Goal: Task Accomplishment & Management: Use online tool/utility

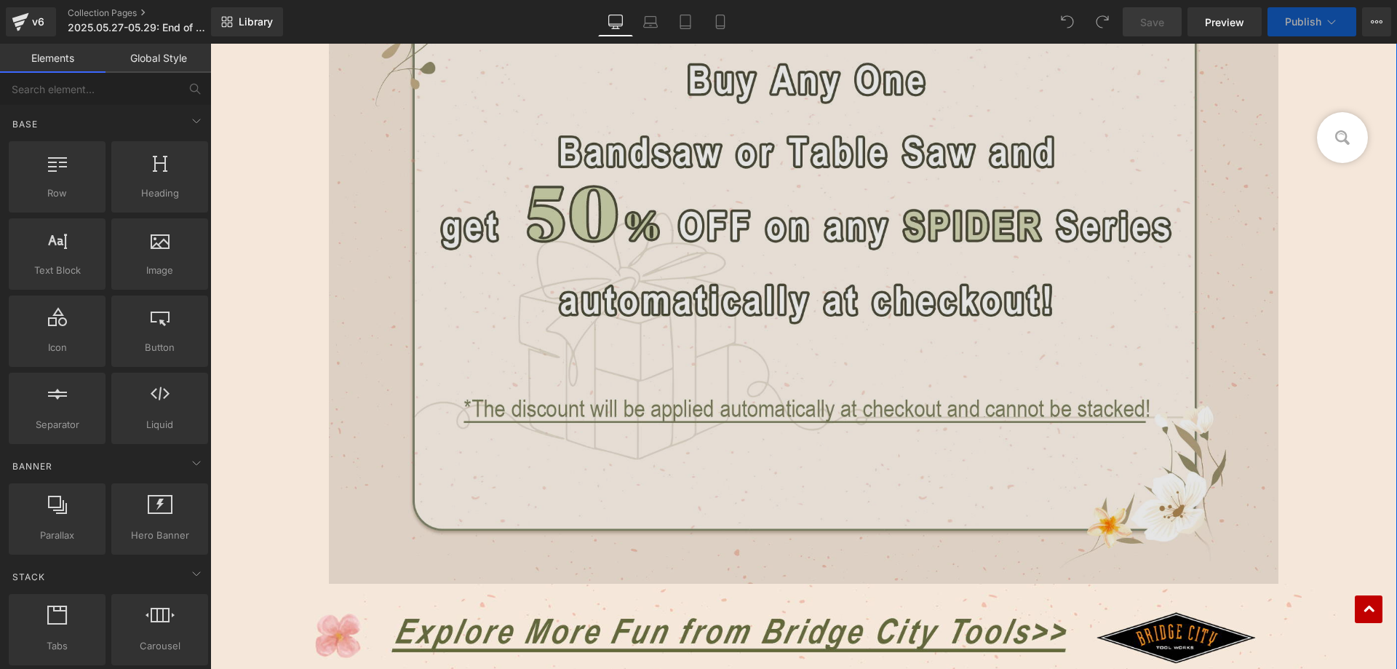
scroll to position [2619, 0]
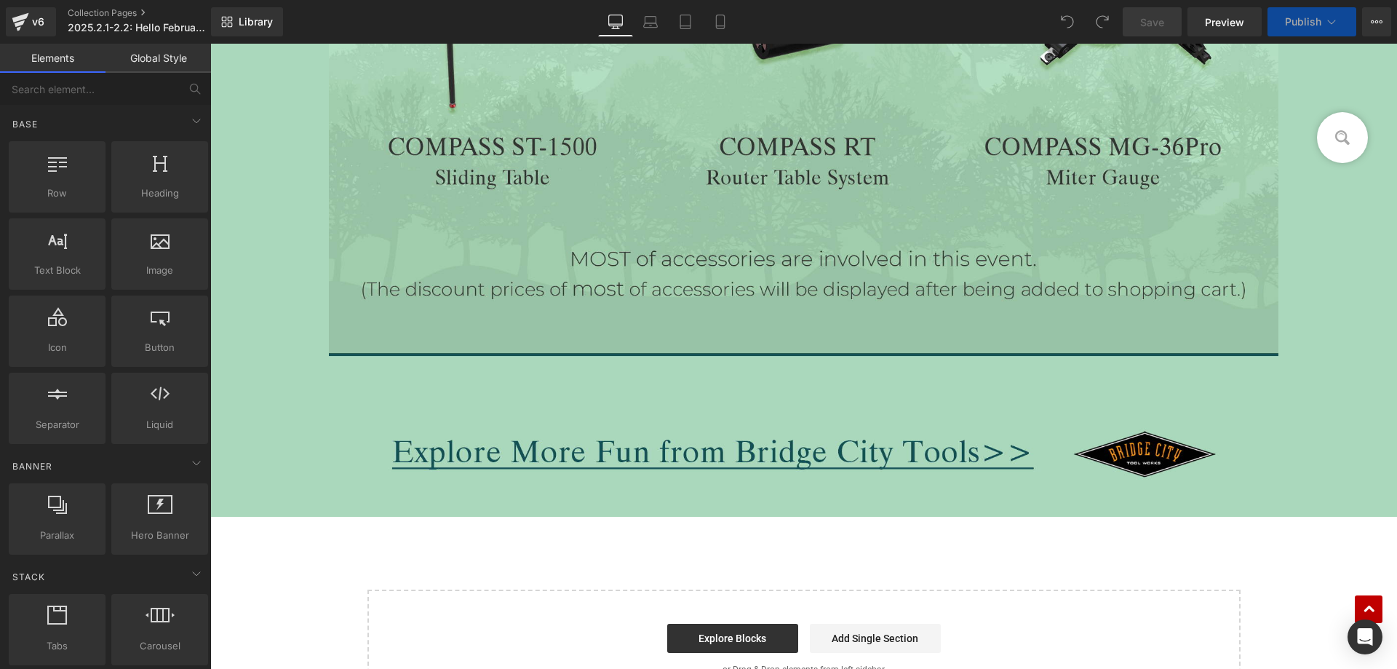
scroll to position [2457, 0]
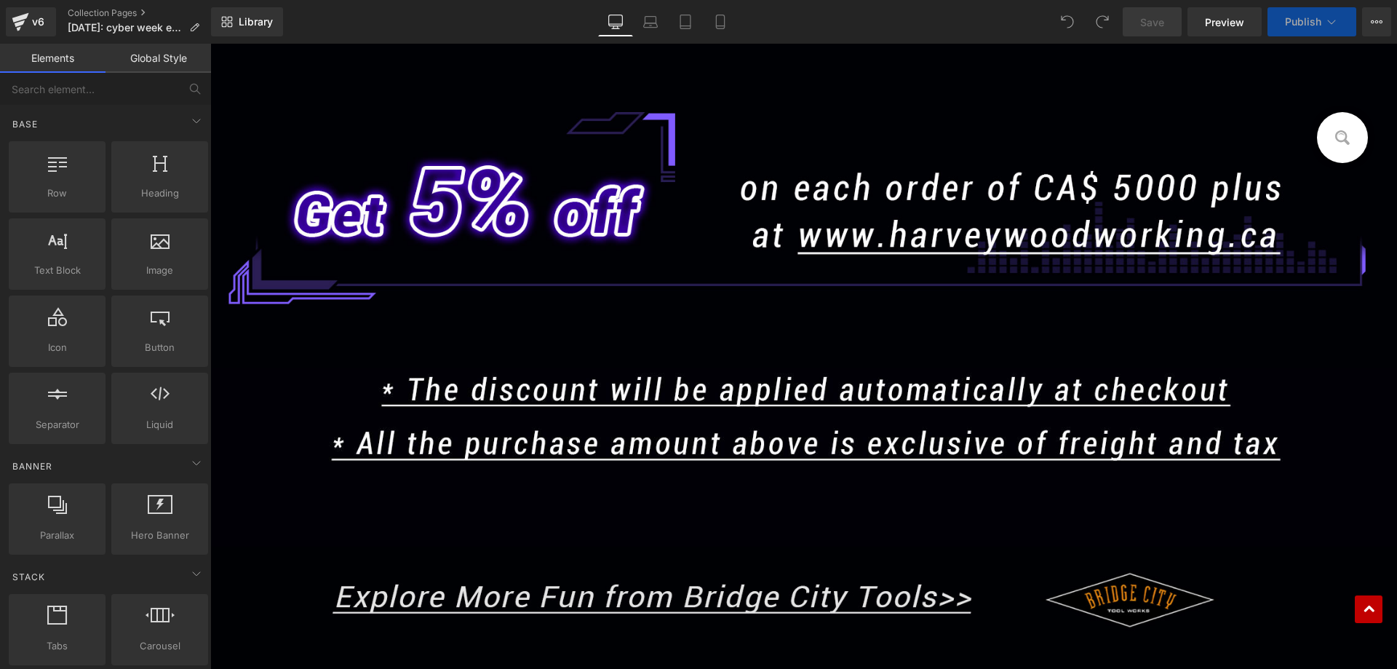
scroll to position [3408, 0]
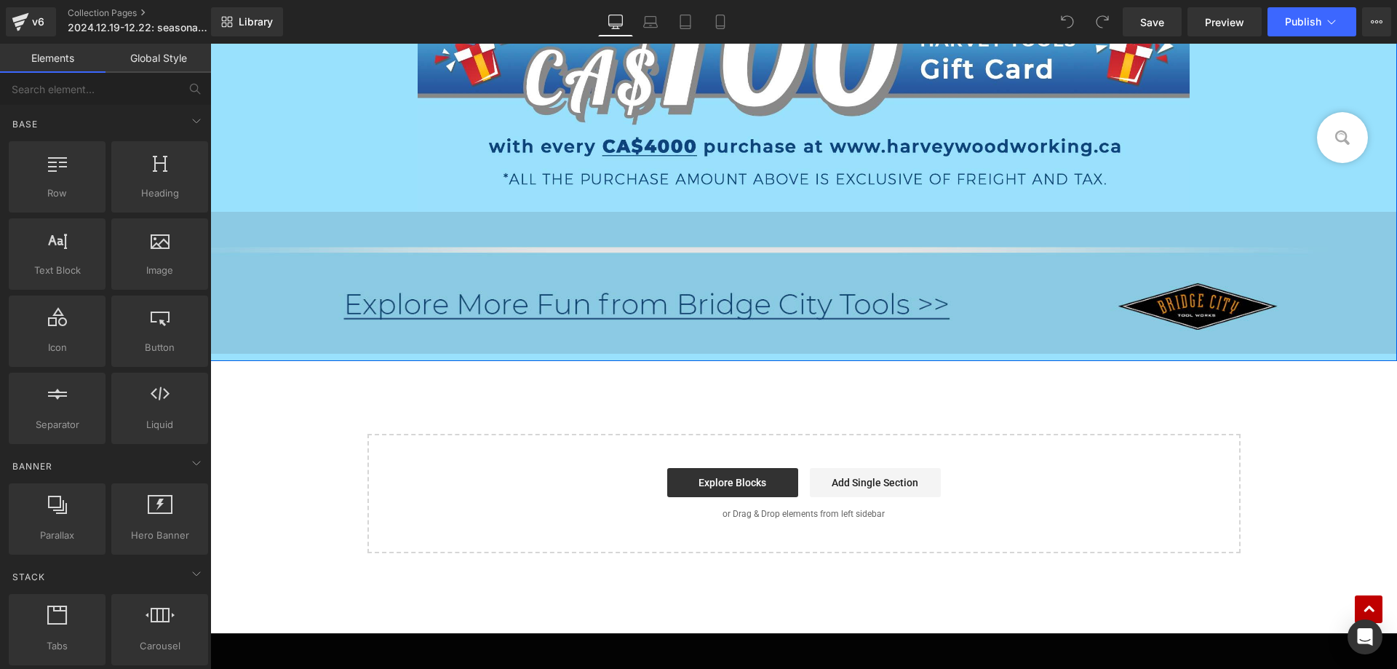
scroll to position [3056, 0]
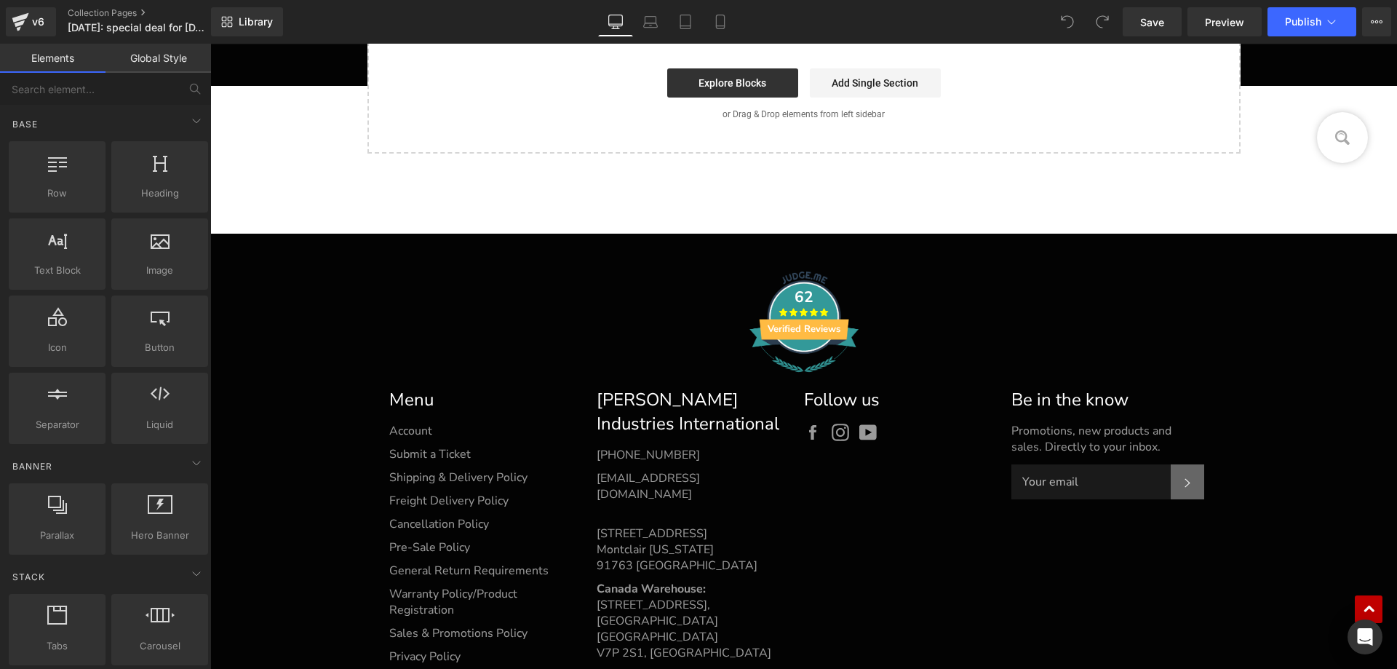
scroll to position [1746, 0]
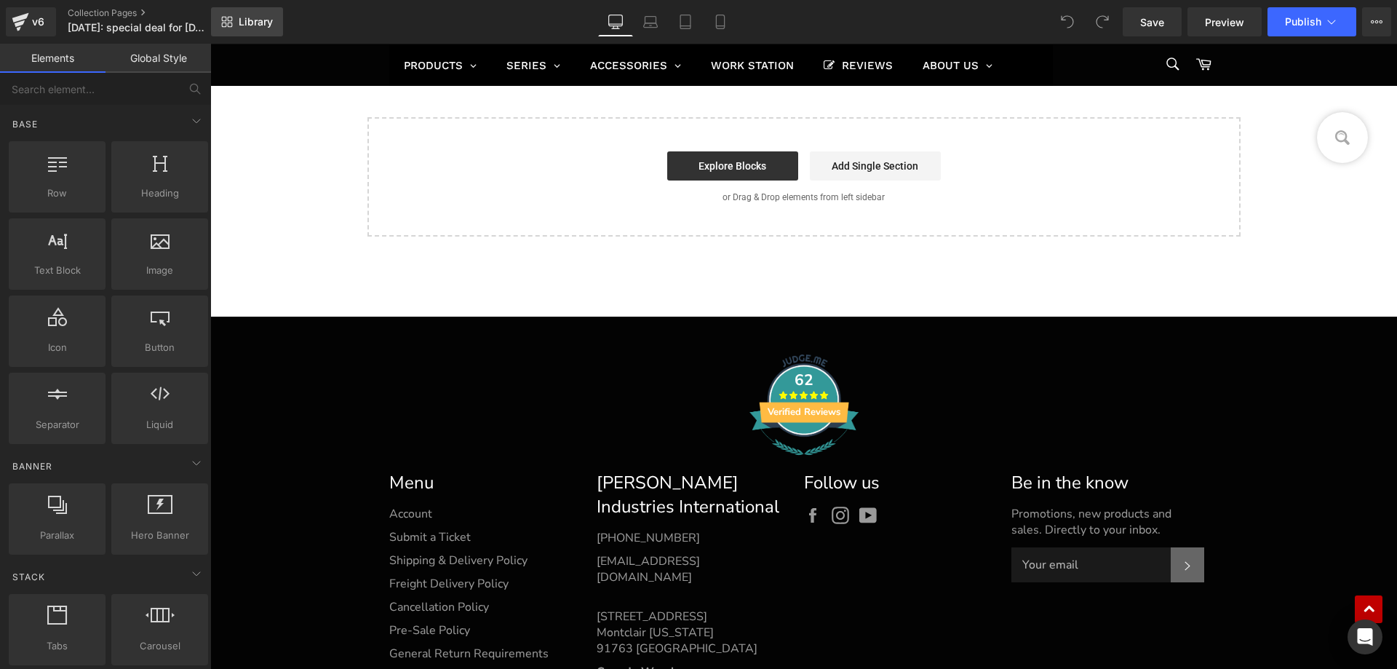
click at [260, 25] on span "Library" at bounding box center [256, 21] width 34 height 13
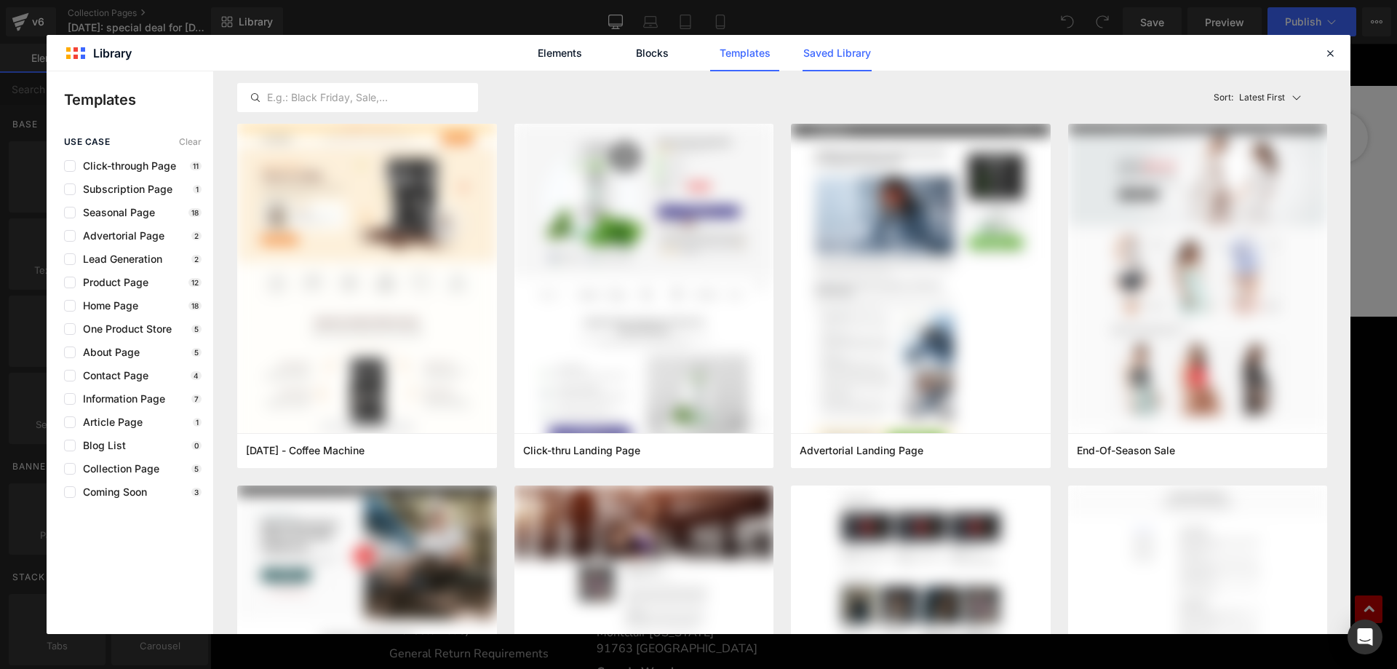
click at [825, 57] on link "Saved Library" at bounding box center [836, 53] width 69 height 36
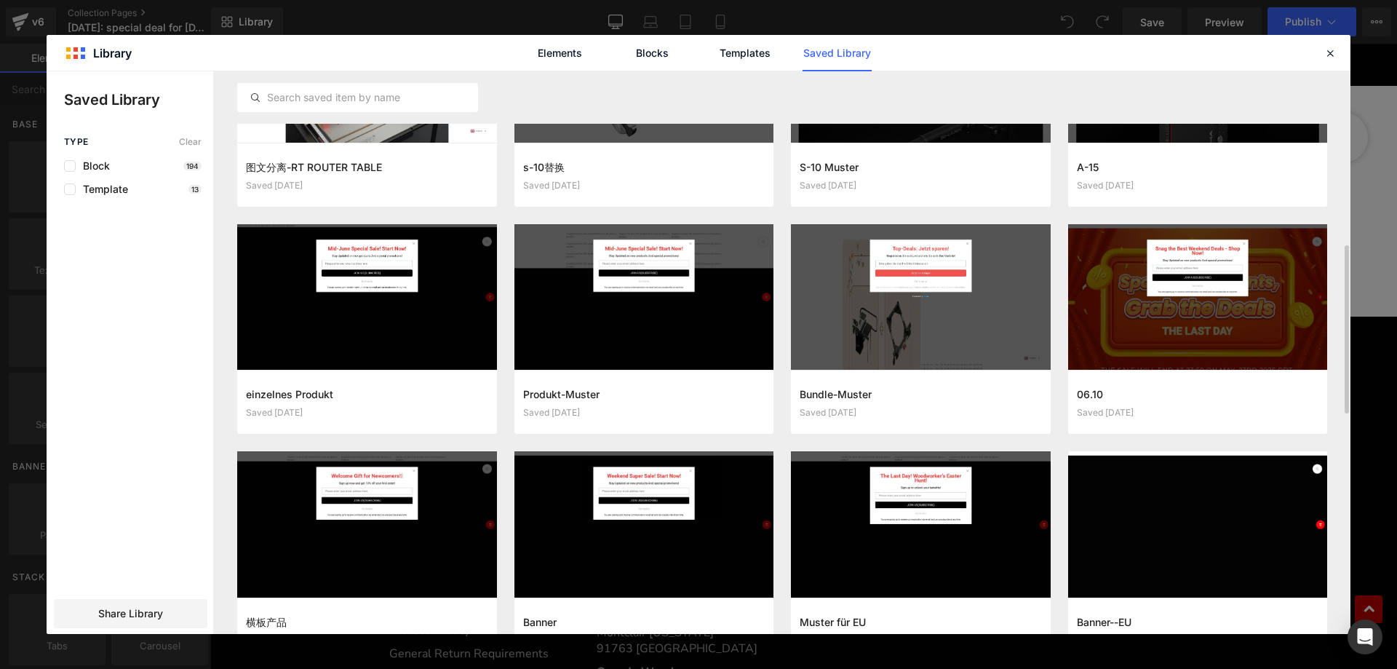
scroll to position [691, 0]
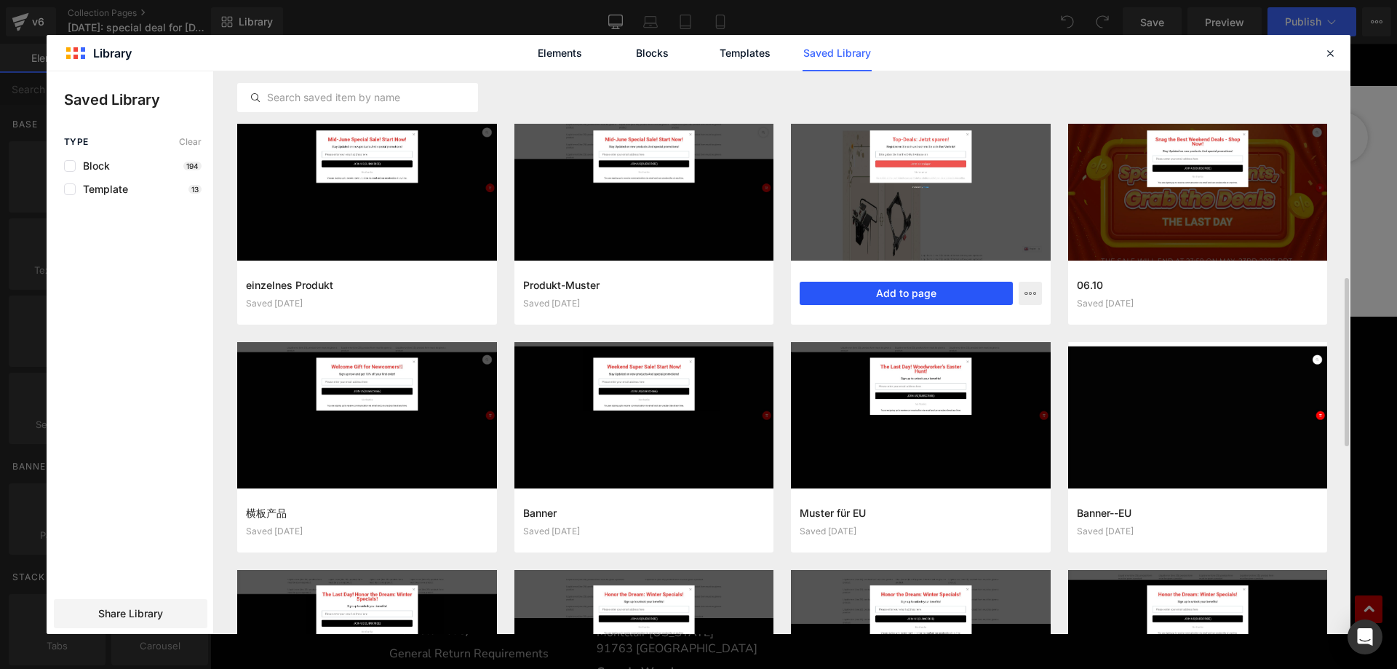
click at [901, 294] on button "Add to page" at bounding box center [906, 293] width 213 height 23
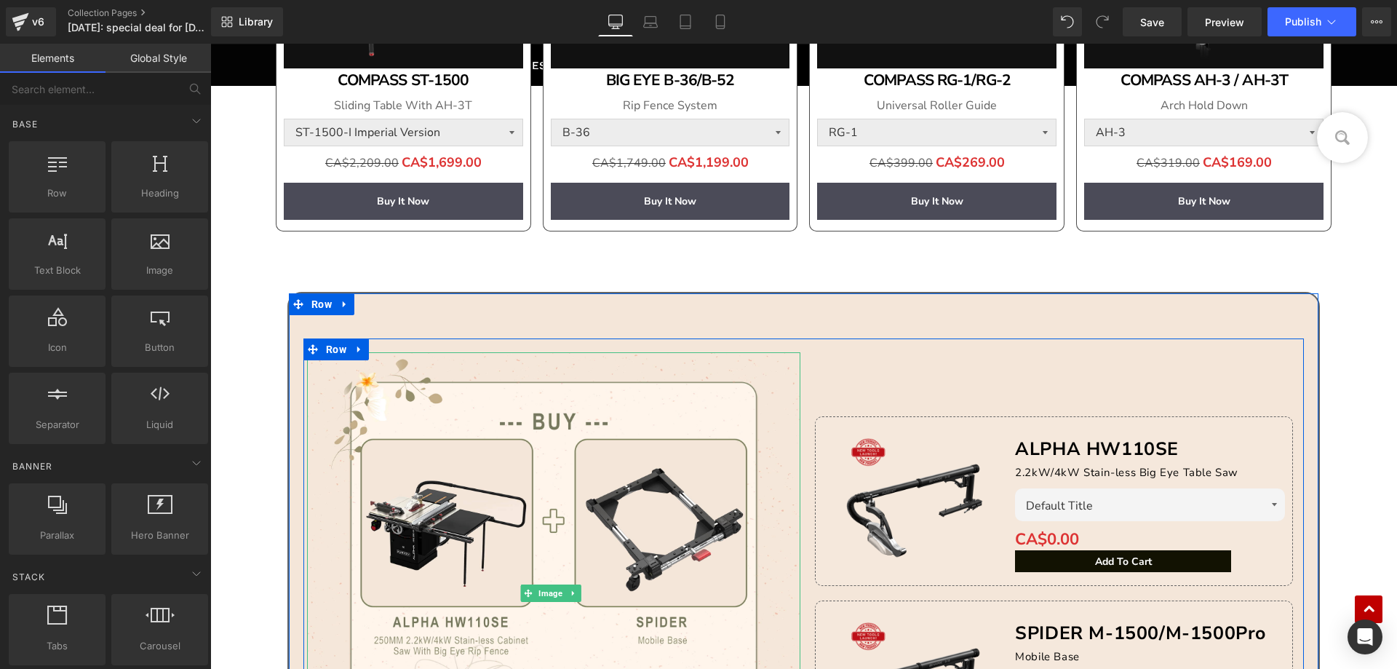
scroll to position [1456, 0]
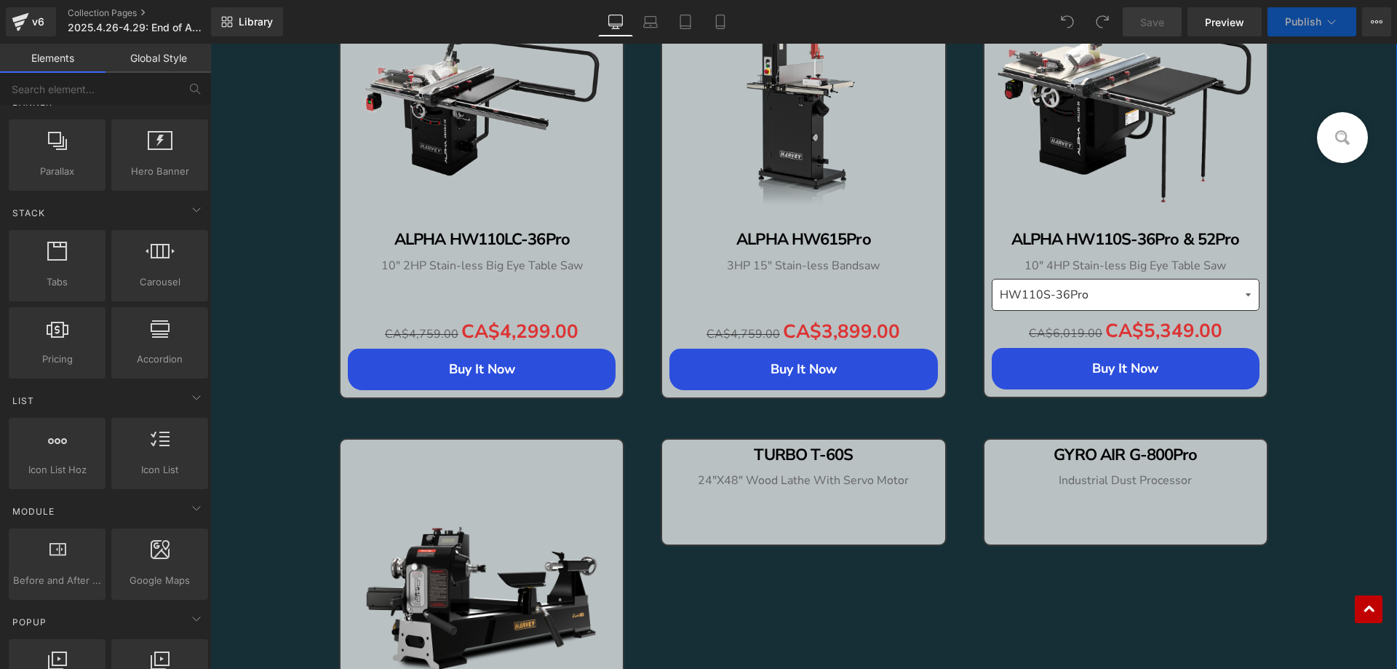
scroll to position [1460, 0]
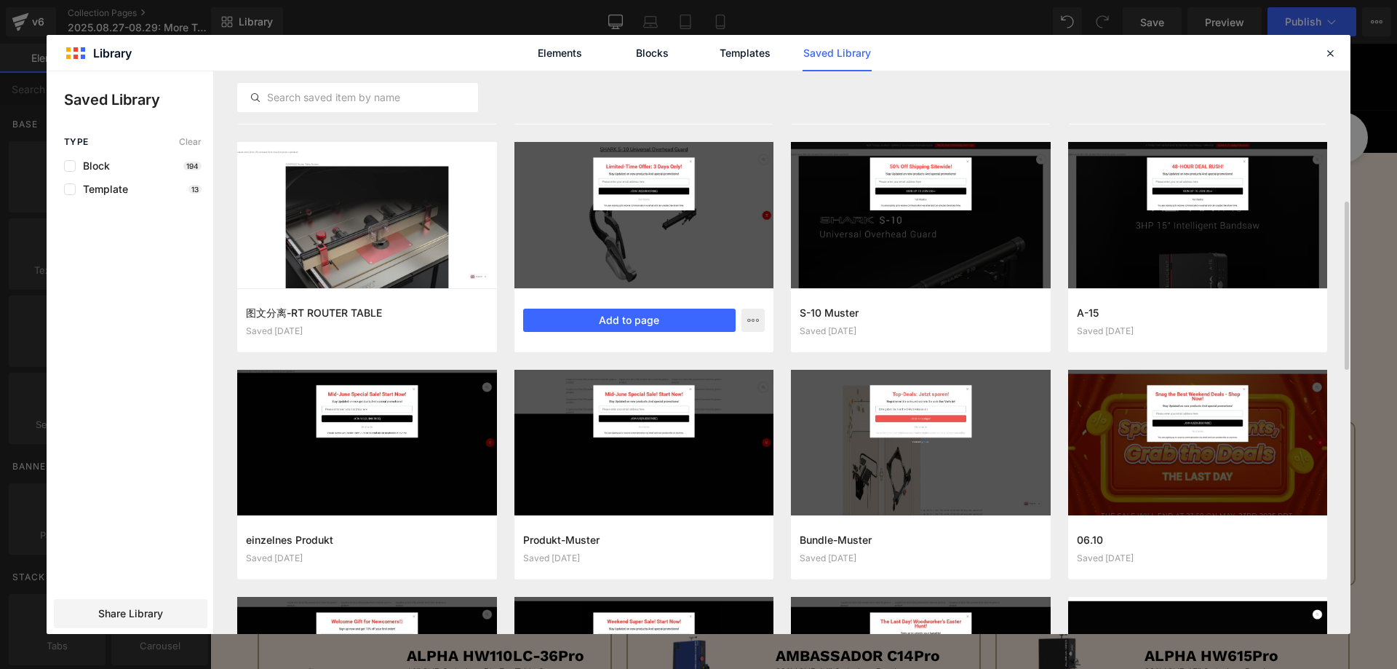
scroll to position [509, 0]
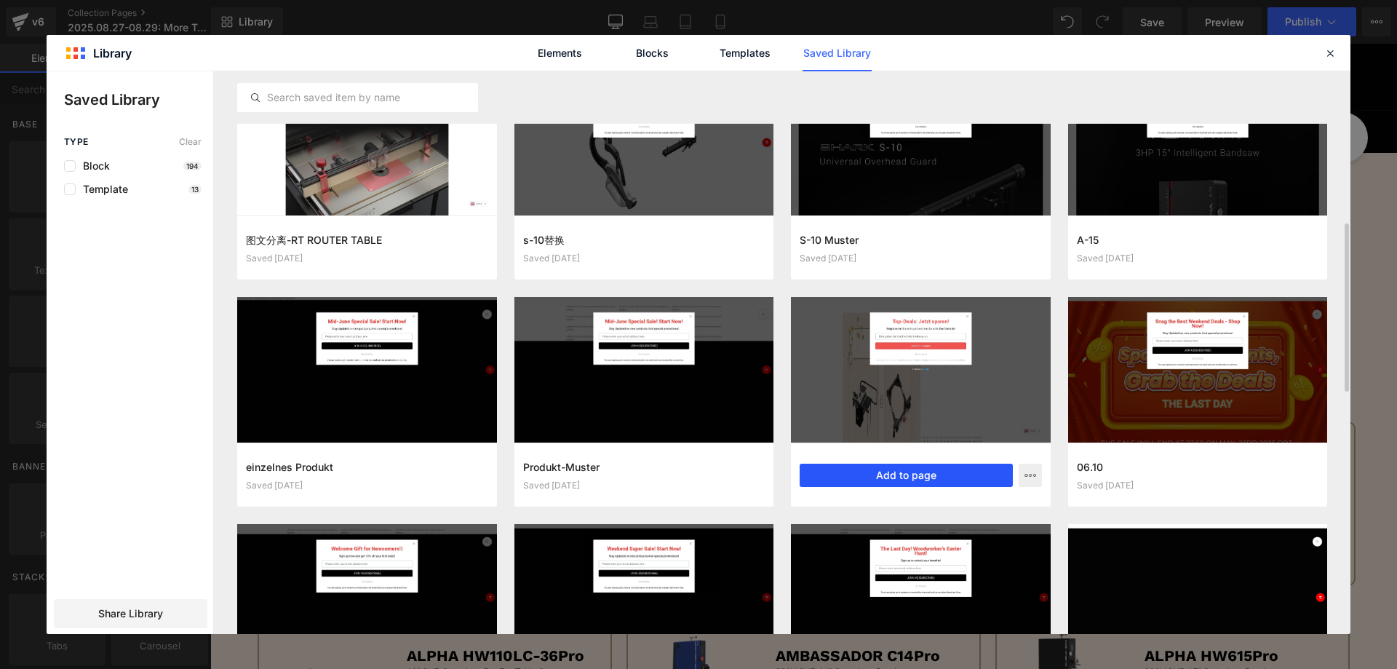
click at [990, 607] on button "Add to page" at bounding box center [994, 611] width 8 height 8
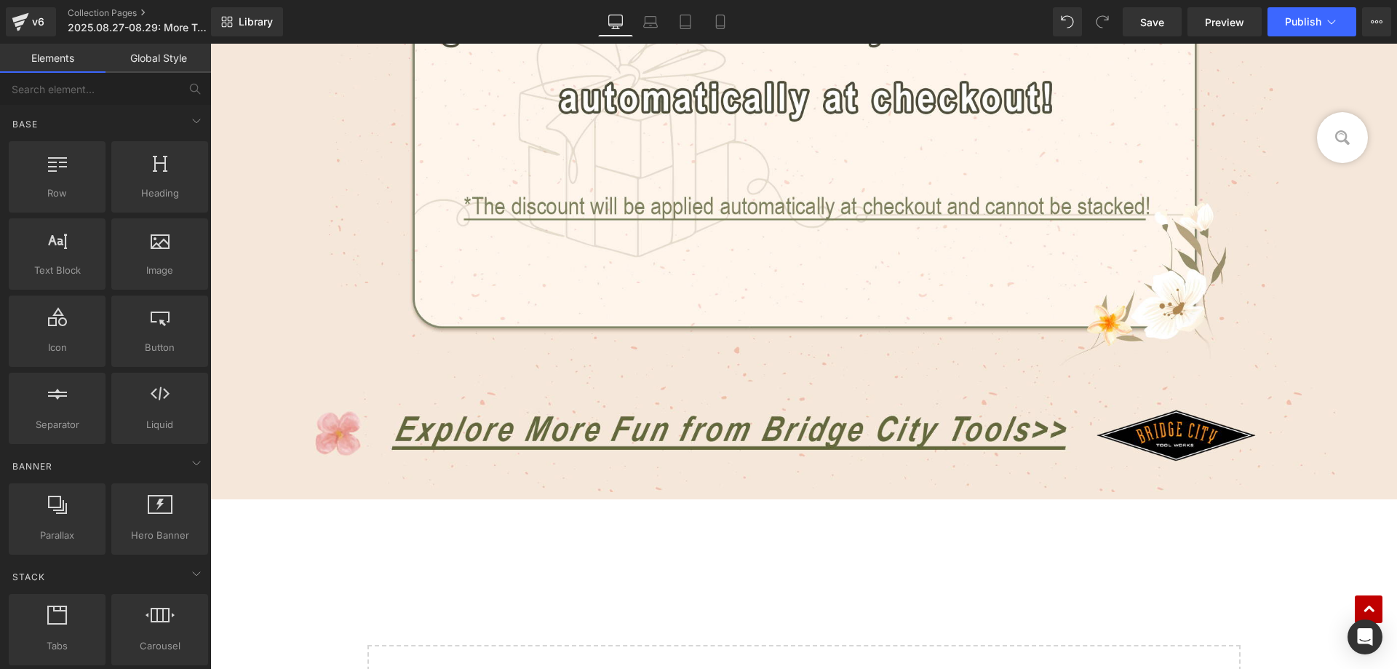
scroll to position [1746, 0]
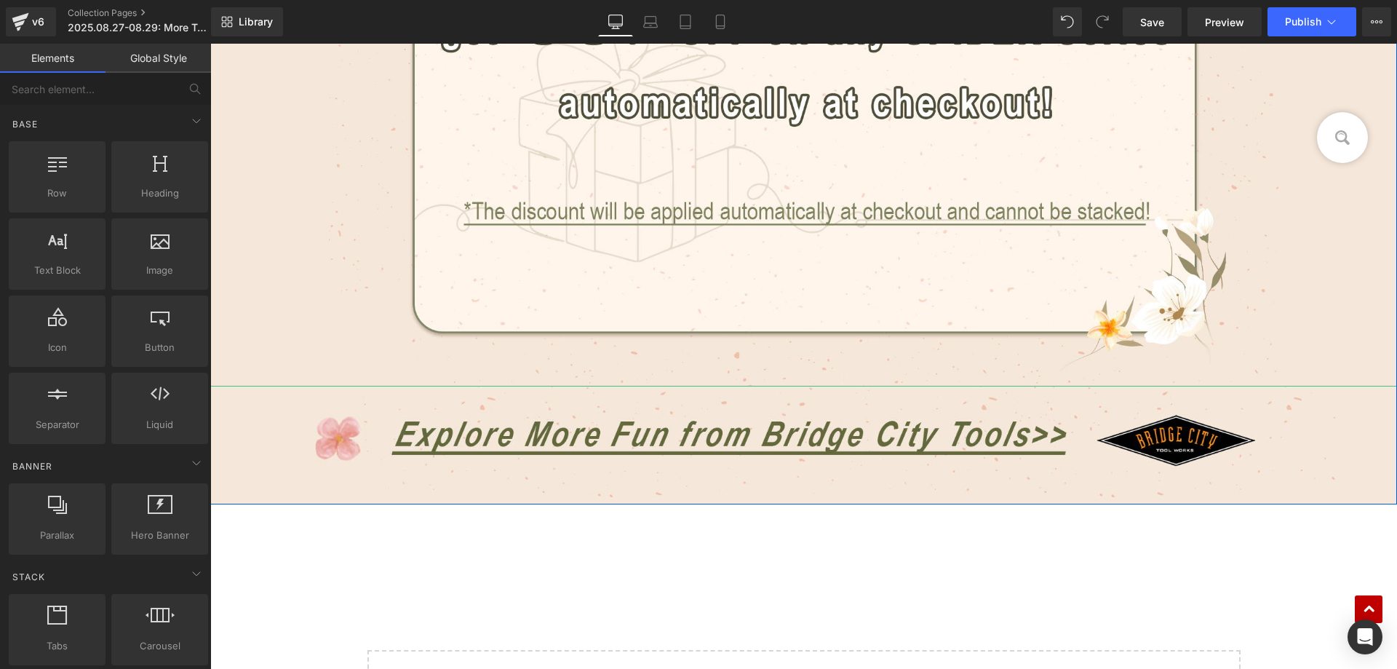
click at [242, 3] on div "Library Desktop Desktop Laptop Tablet Mobile Save Preview Publish Scheduled Vie…" at bounding box center [804, 22] width 1186 height 44
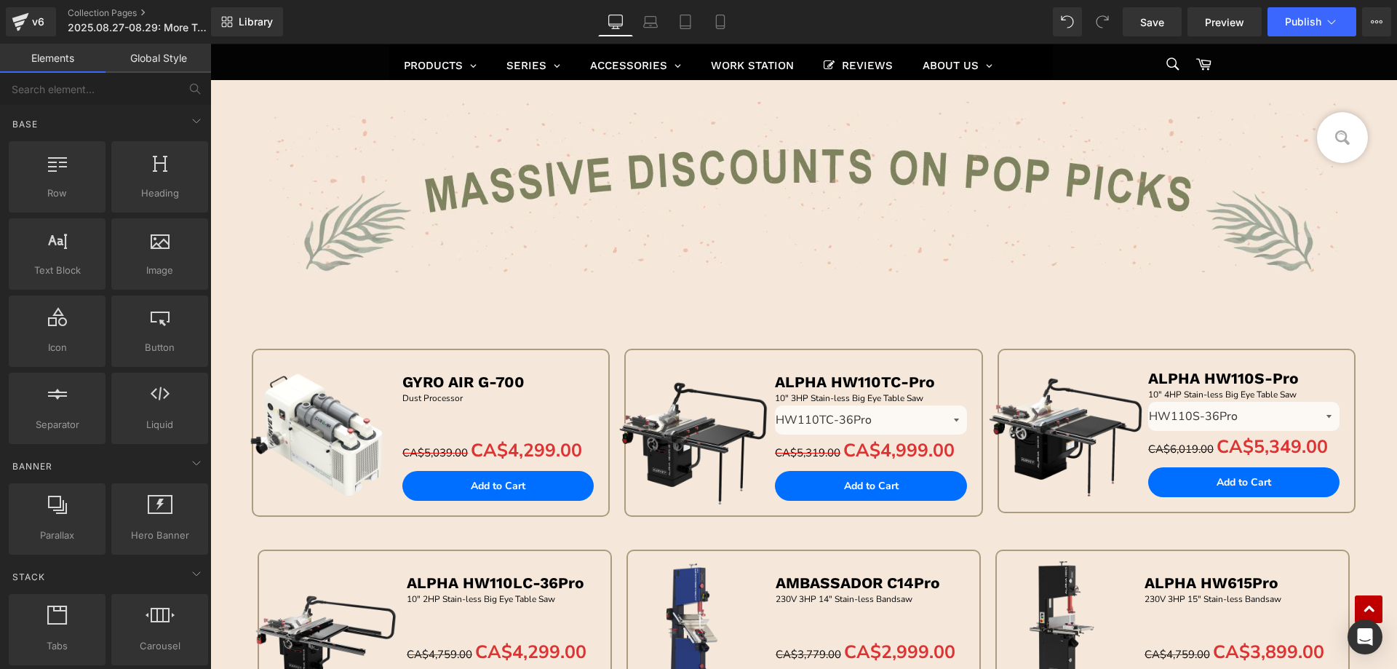
scroll to position [0, 0]
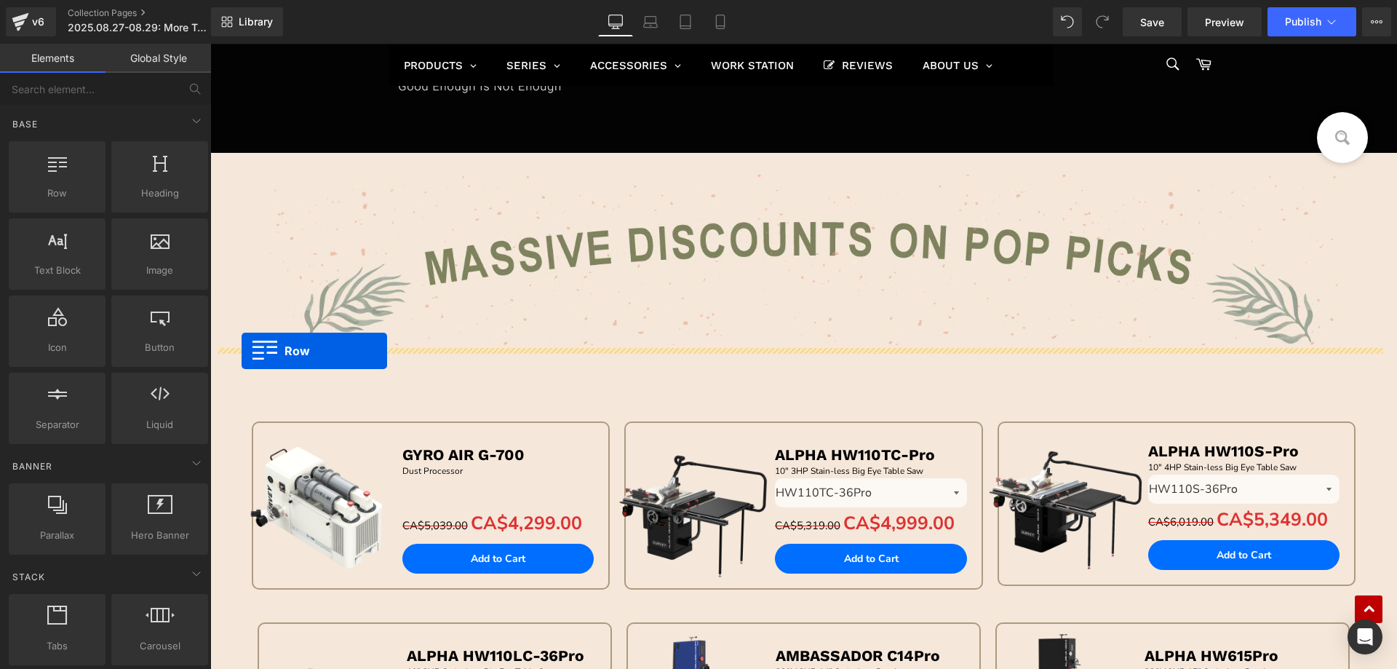
drag, startPoint x: 300, startPoint y: 258, endPoint x: 242, endPoint y: 351, distance: 109.2
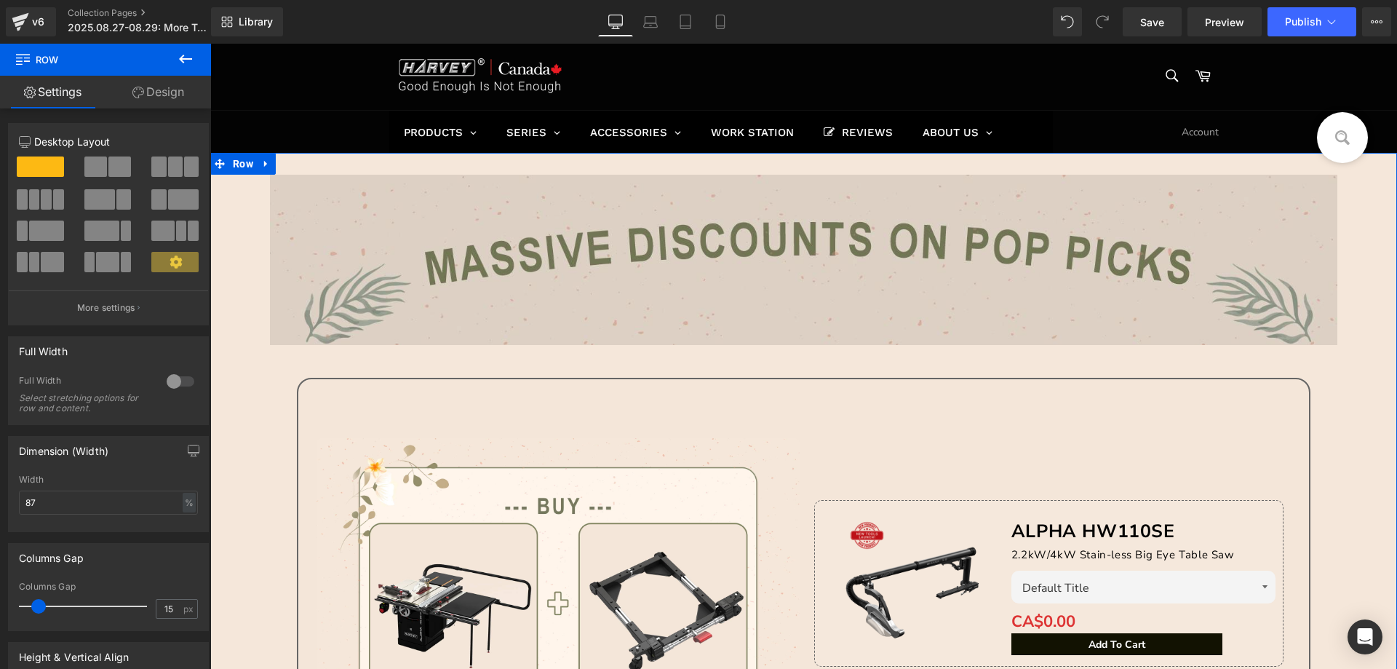
click at [845, 266] on img at bounding box center [804, 260] width 1068 height 170
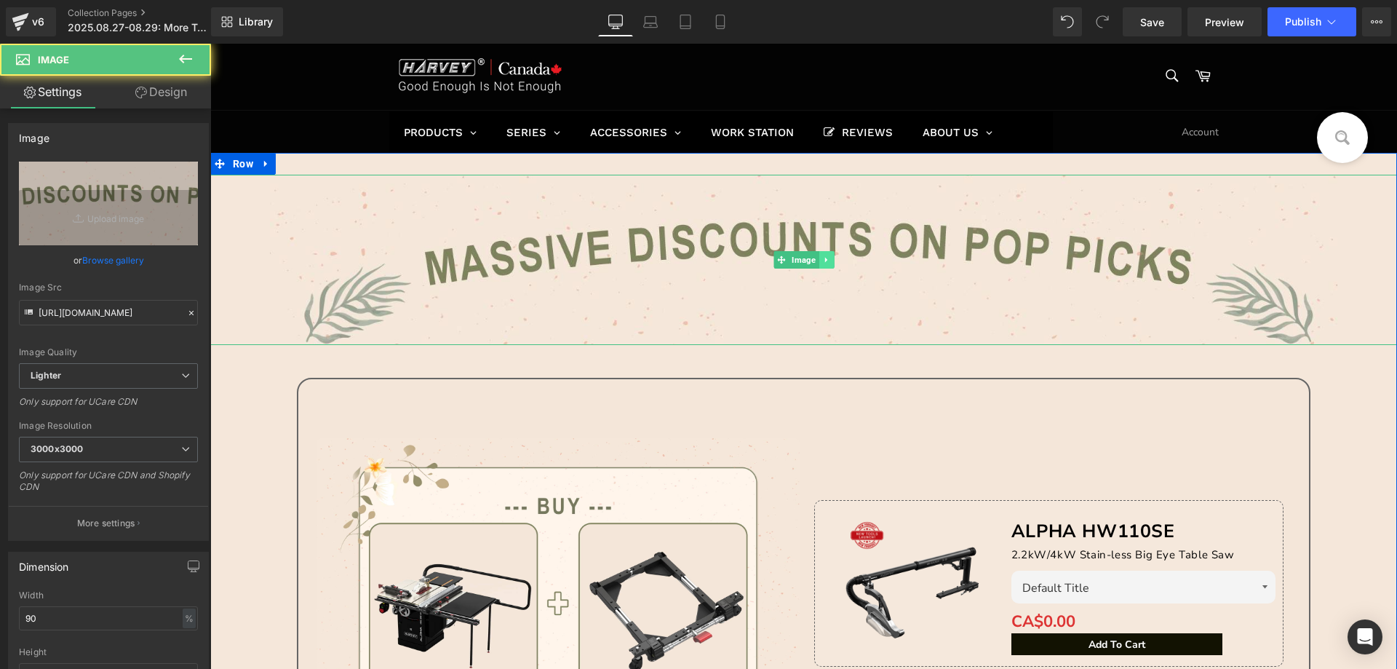
click at [827, 264] on link at bounding box center [825, 259] width 15 height 17
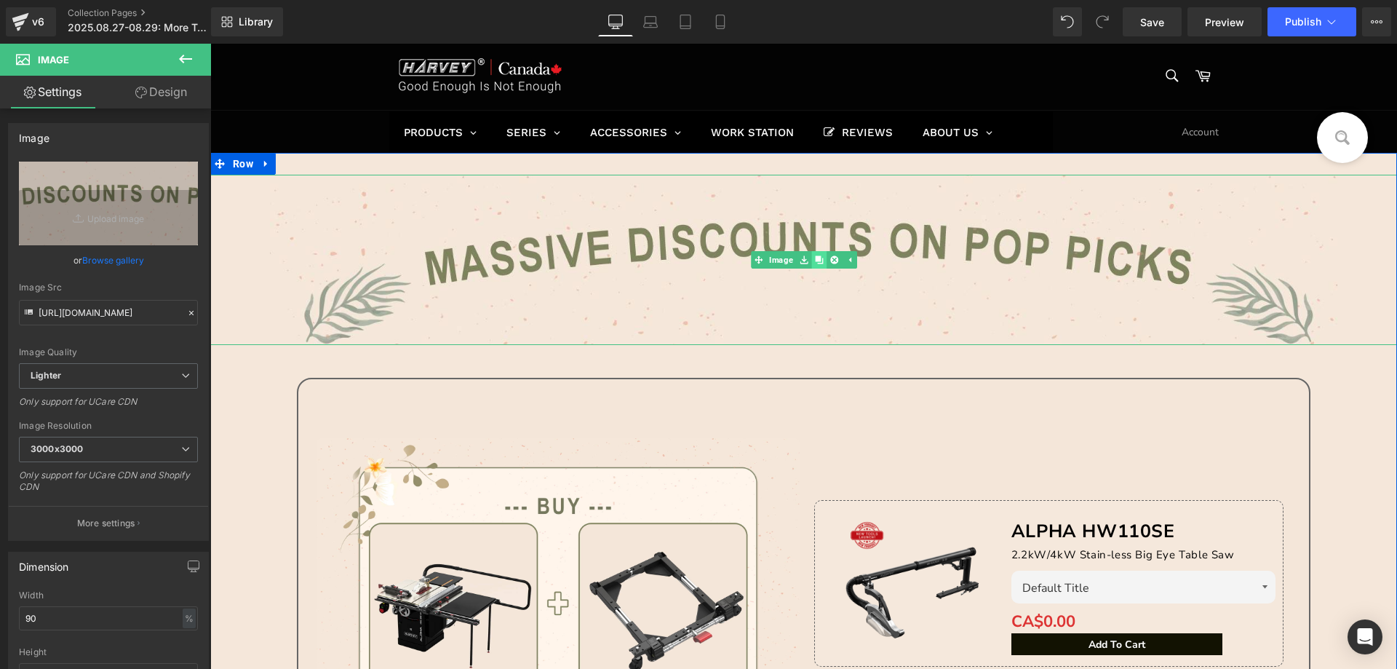
click at [815, 261] on icon at bounding box center [819, 259] width 8 height 8
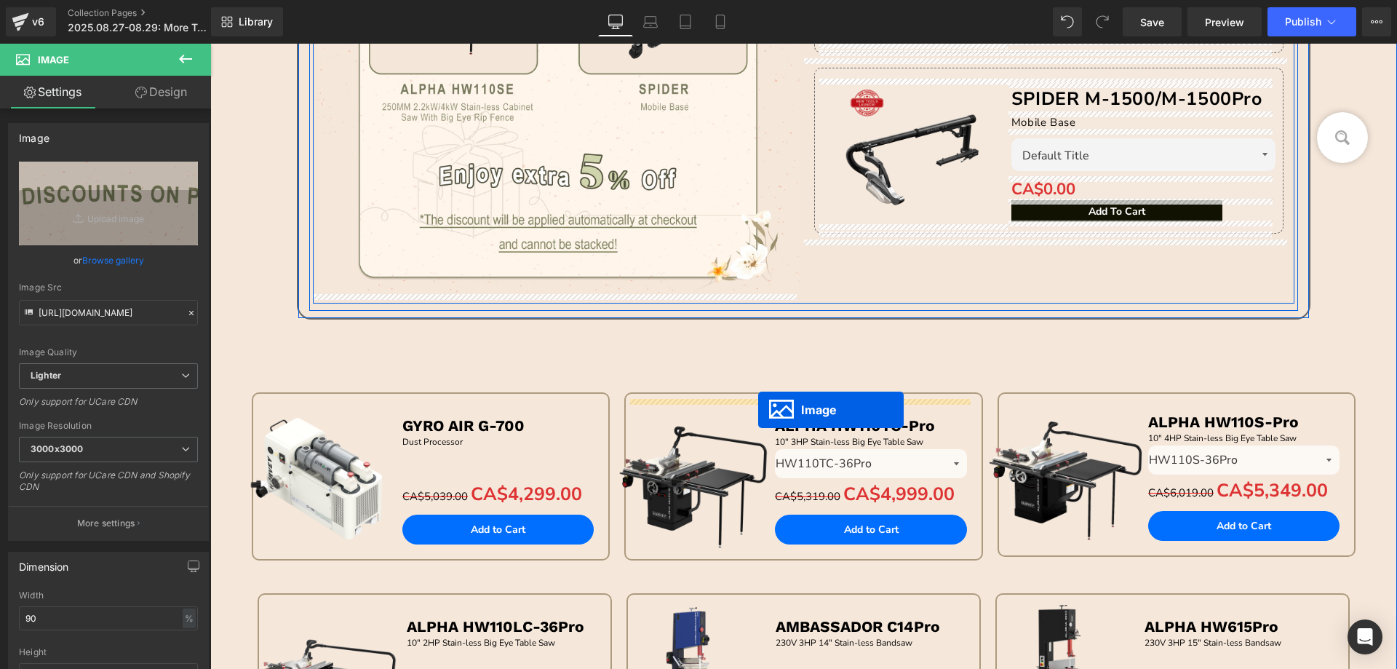
scroll to position [655, 0]
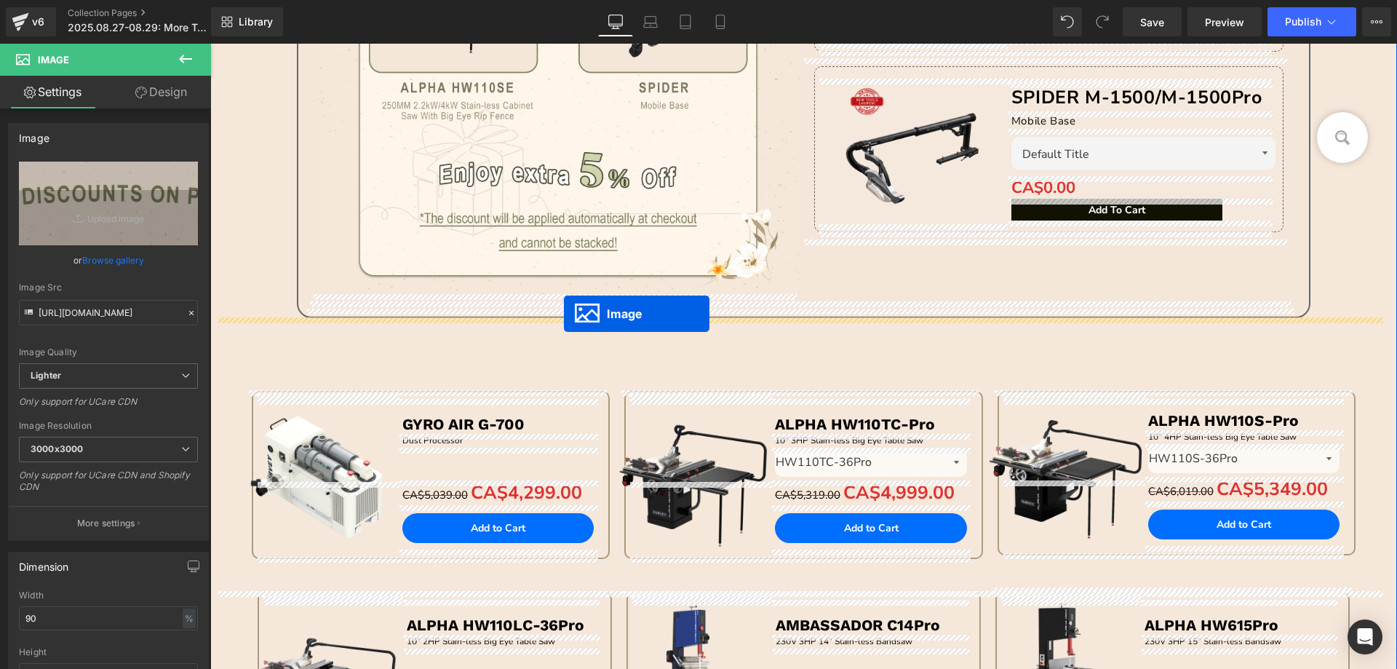
drag, startPoint x: 775, startPoint y: 434, endPoint x: 564, endPoint y: 314, distance: 242.7
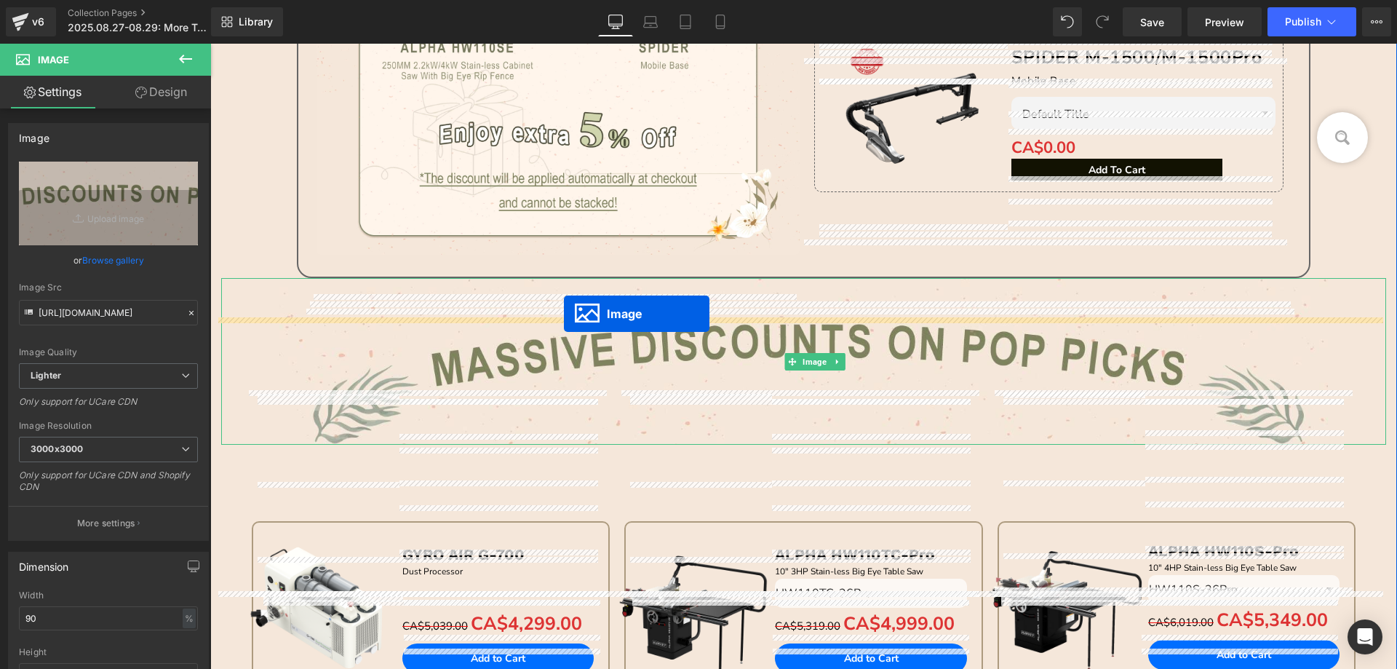
scroll to position [615, 0]
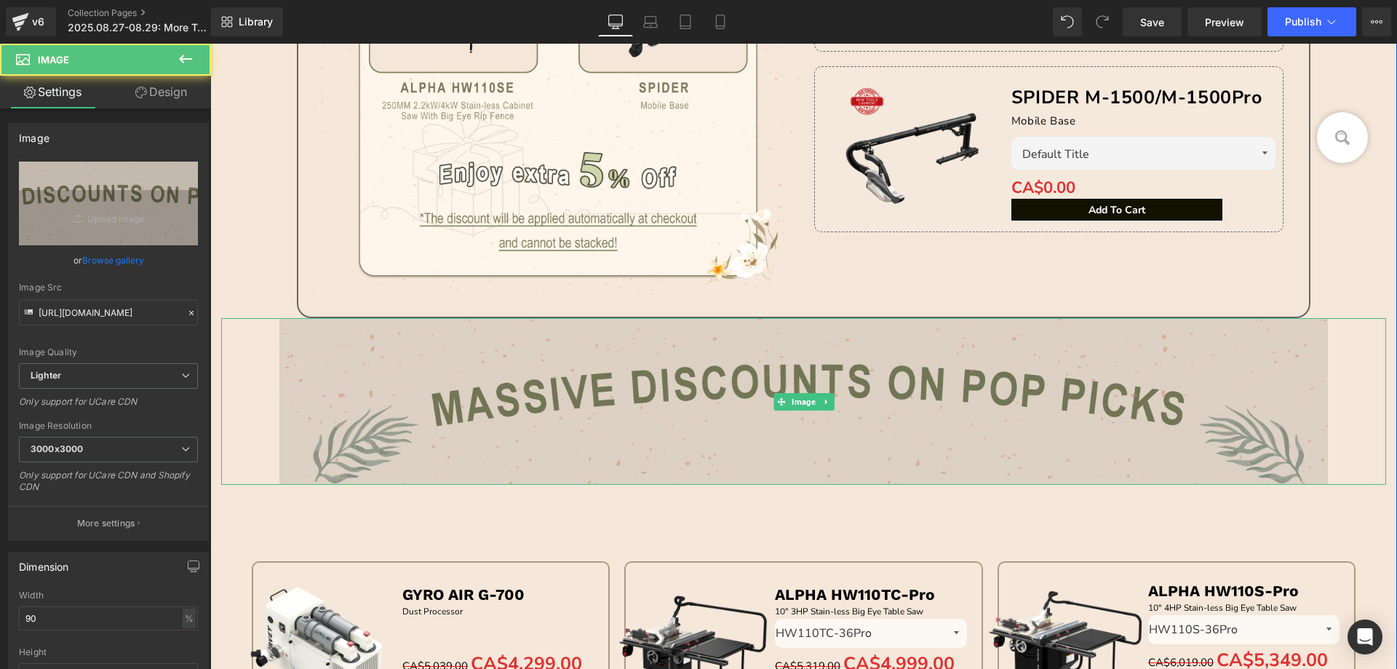
click at [536, 428] on img at bounding box center [803, 401] width 1048 height 167
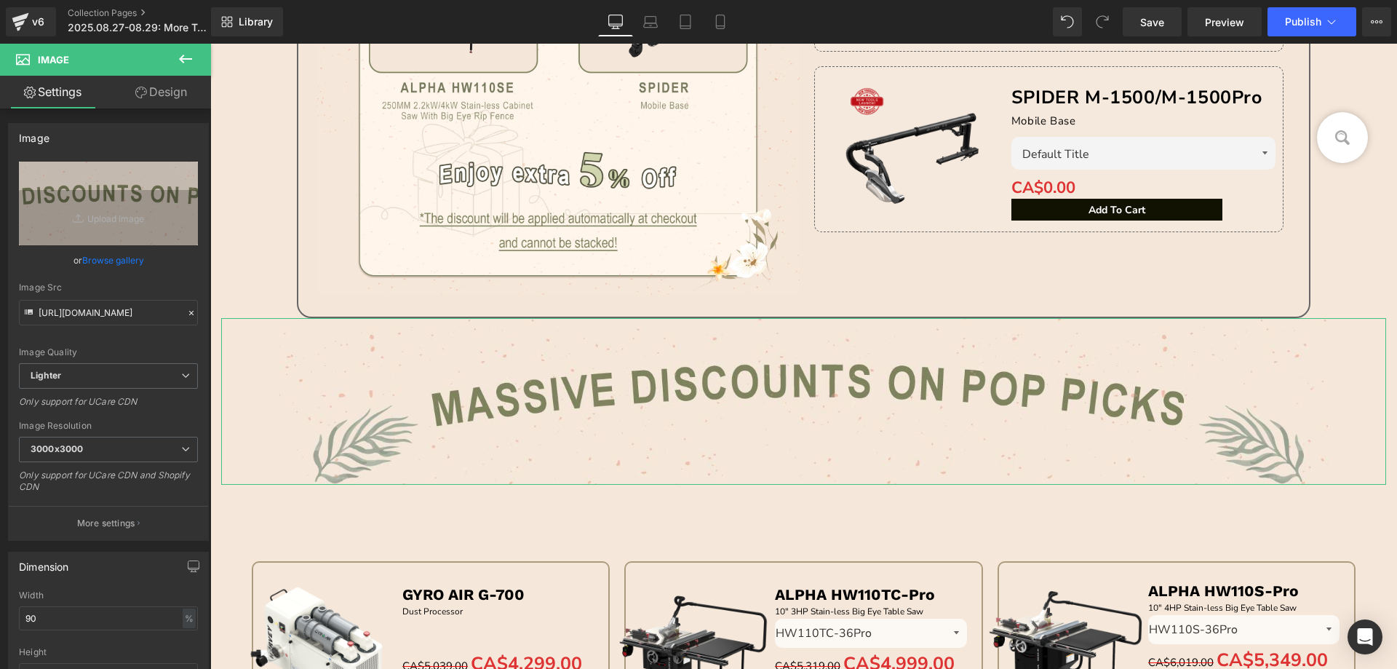
click at [177, 95] on link "Design" at bounding box center [160, 92] width 105 height 33
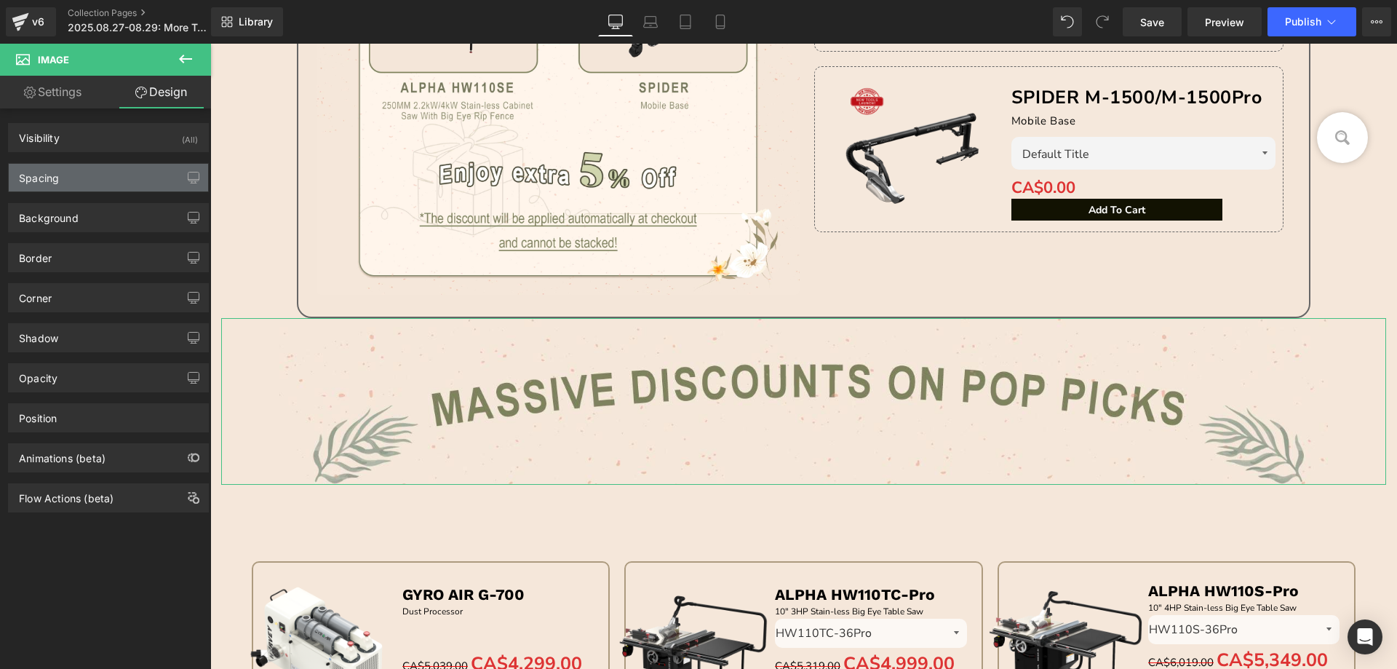
click at [75, 182] on div "Spacing" at bounding box center [108, 178] width 199 height 28
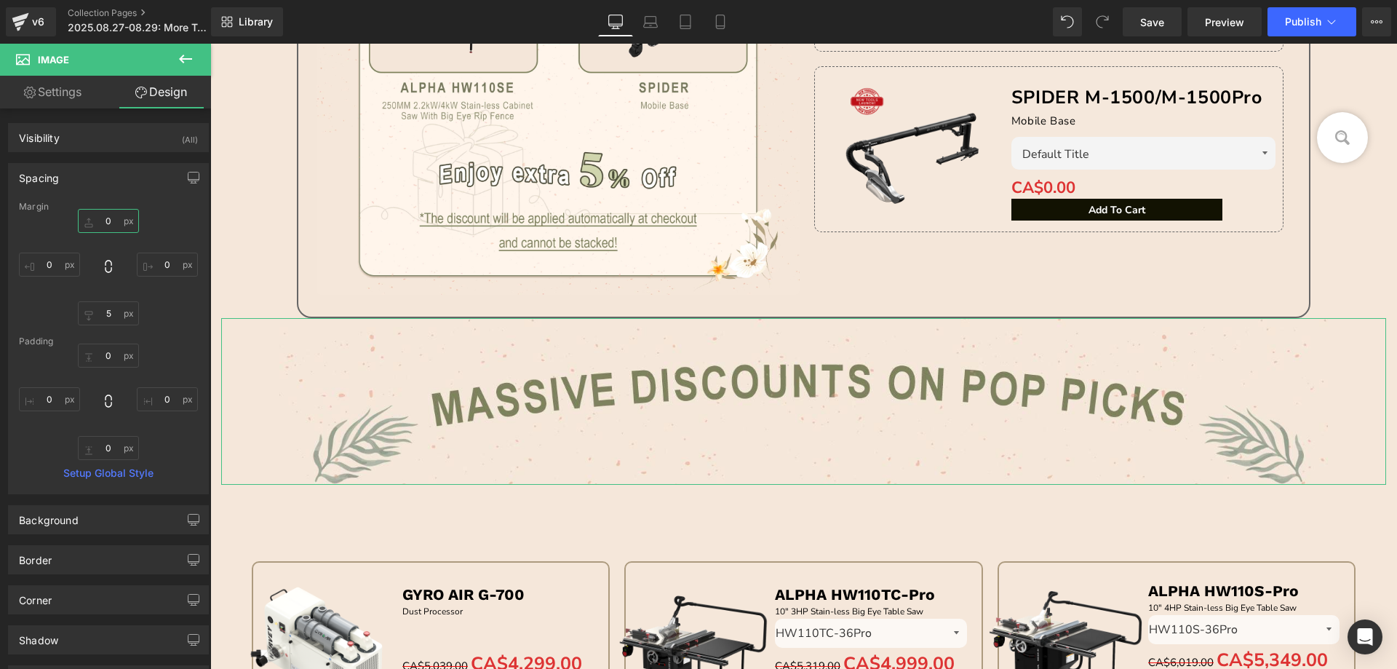
click at [113, 215] on input "0" at bounding box center [108, 221] width 61 height 24
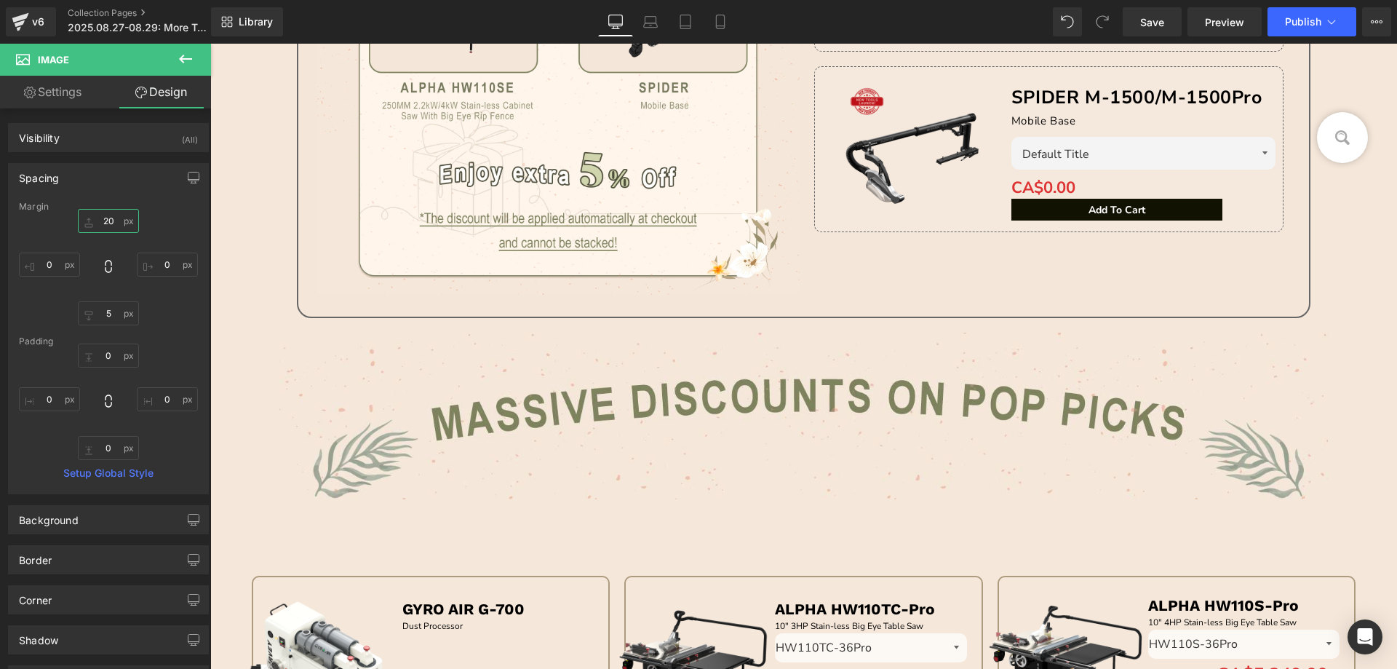
type input "20"
click at [187, 59] on icon at bounding box center [185, 59] width 13 height 9
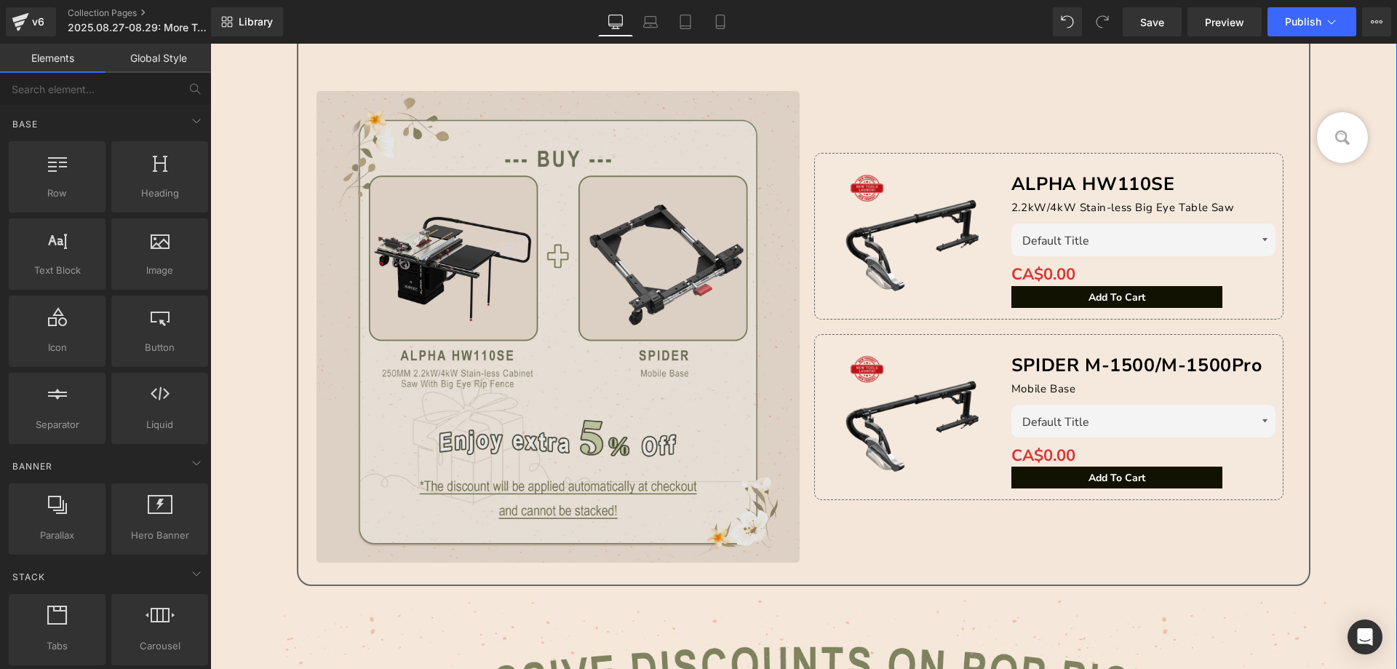
scroll to position [396, 0]
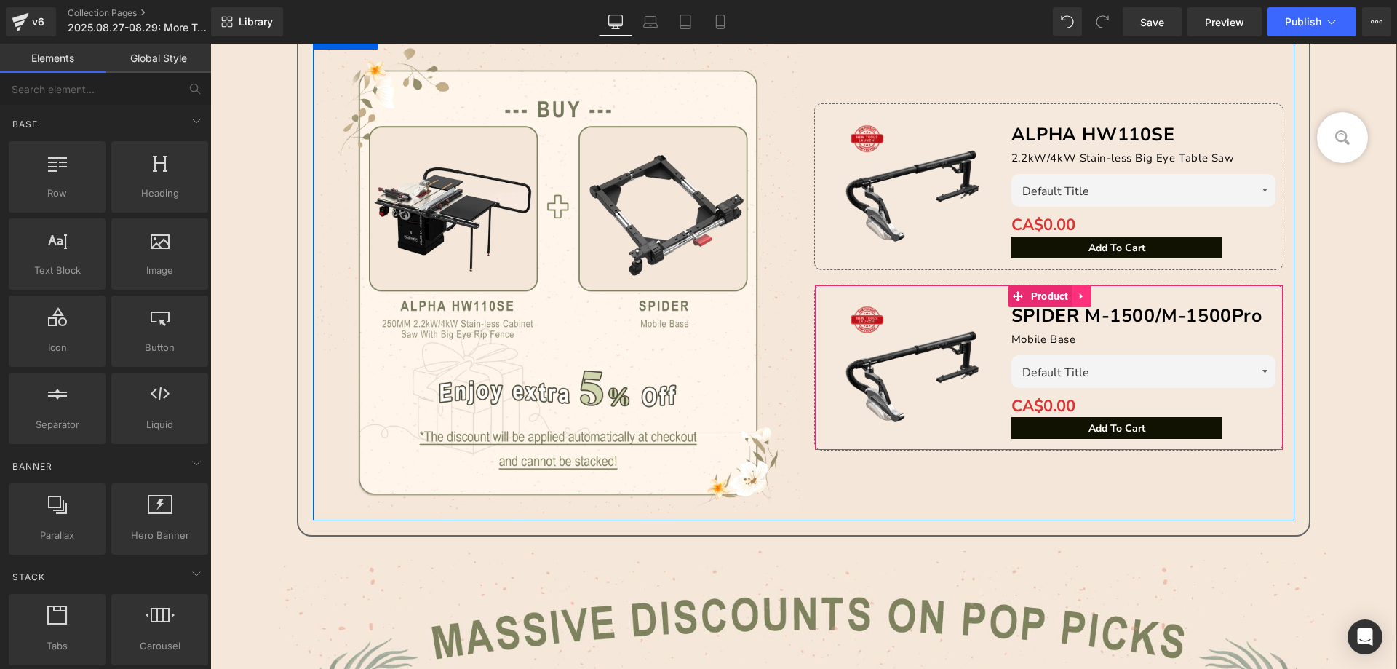
click at [1083, 298] on link at bounding box center [1081, 296] width 19 height 22
click at [1089, 296] on icon at bounding box center [1091, 296] width 10 height 10
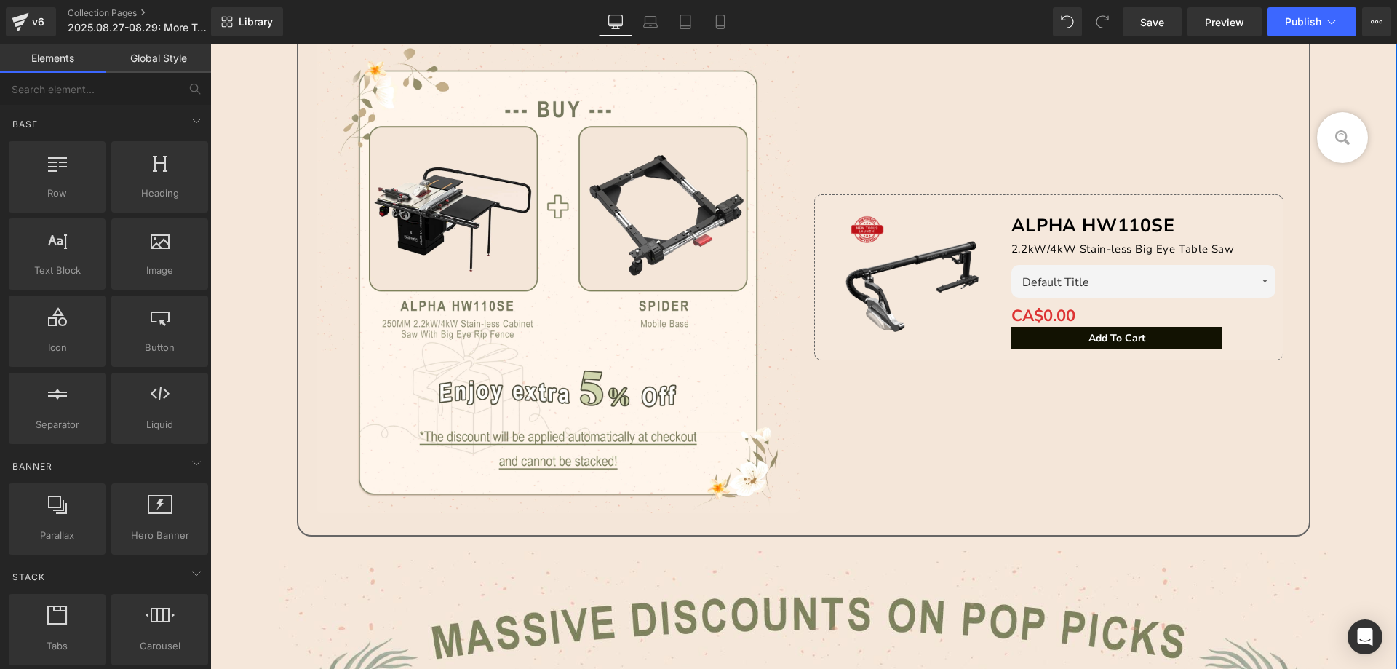
scroll to position [395, 0]
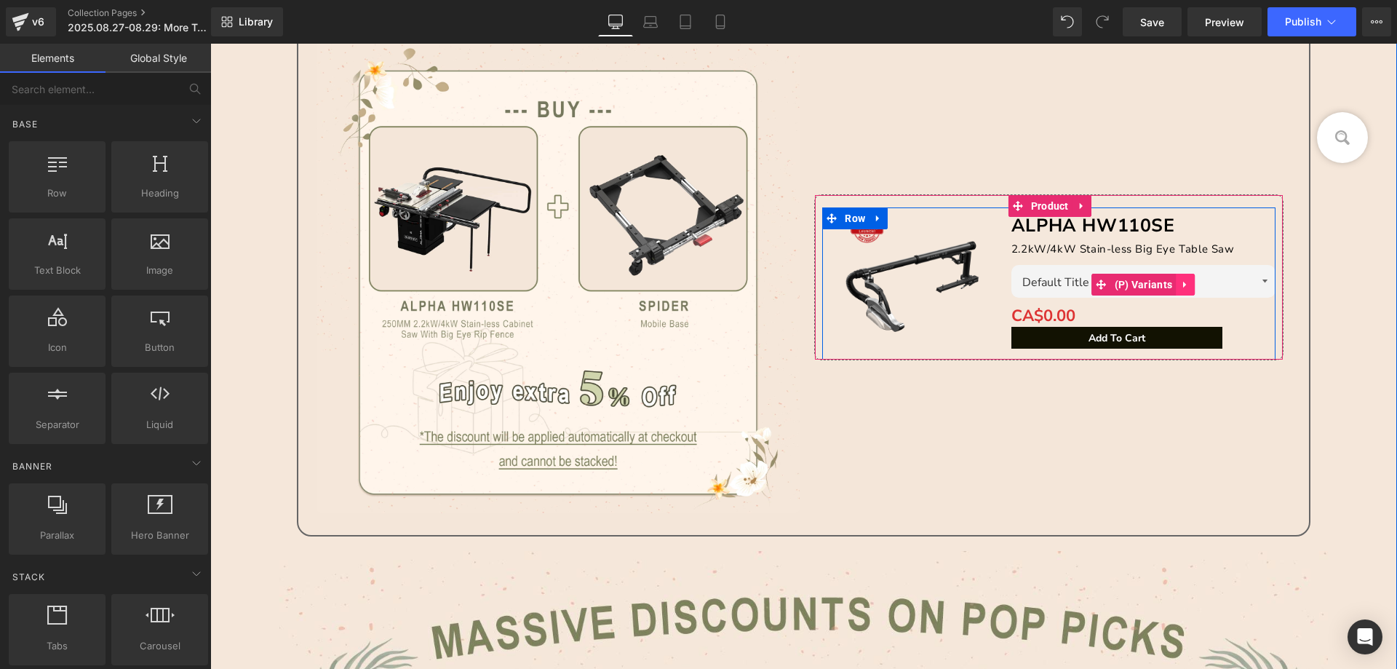
click at [1183, 285] on icon at bounding box center [1184, 285] width 3 height 7
click at [1189, 282] on icon at bounding box center [1194, 284] width 10 height 10
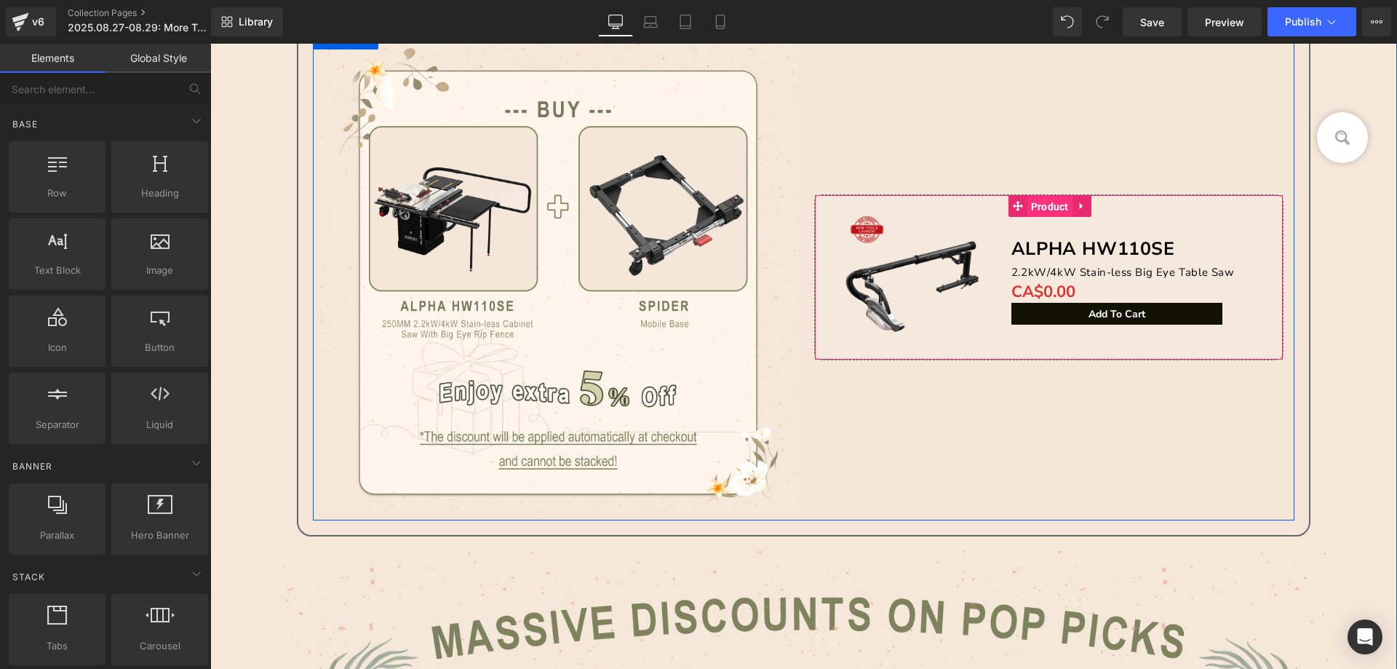
click at [1050, 203] on span "Product" at bounding box center [1049, 207] width 45 height 22
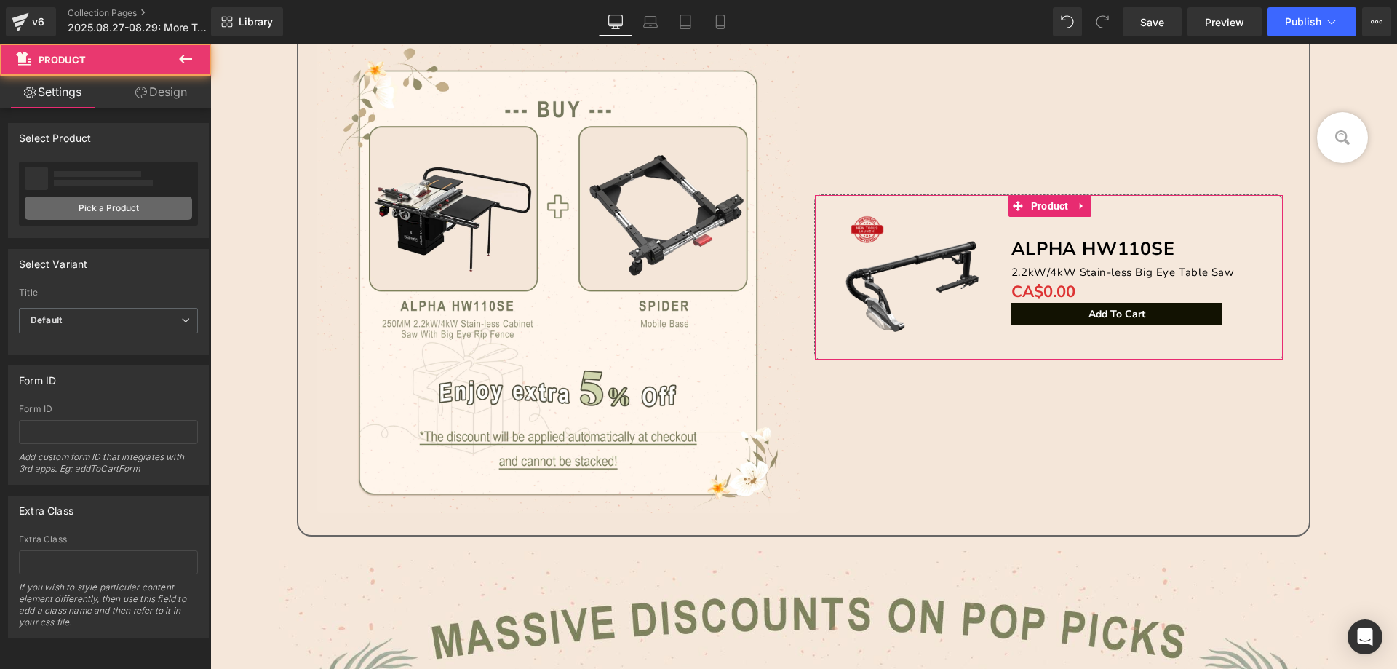
click at [109, 208] on link "Pick a Product" at bounding box center [108, 207] width 167 height 23
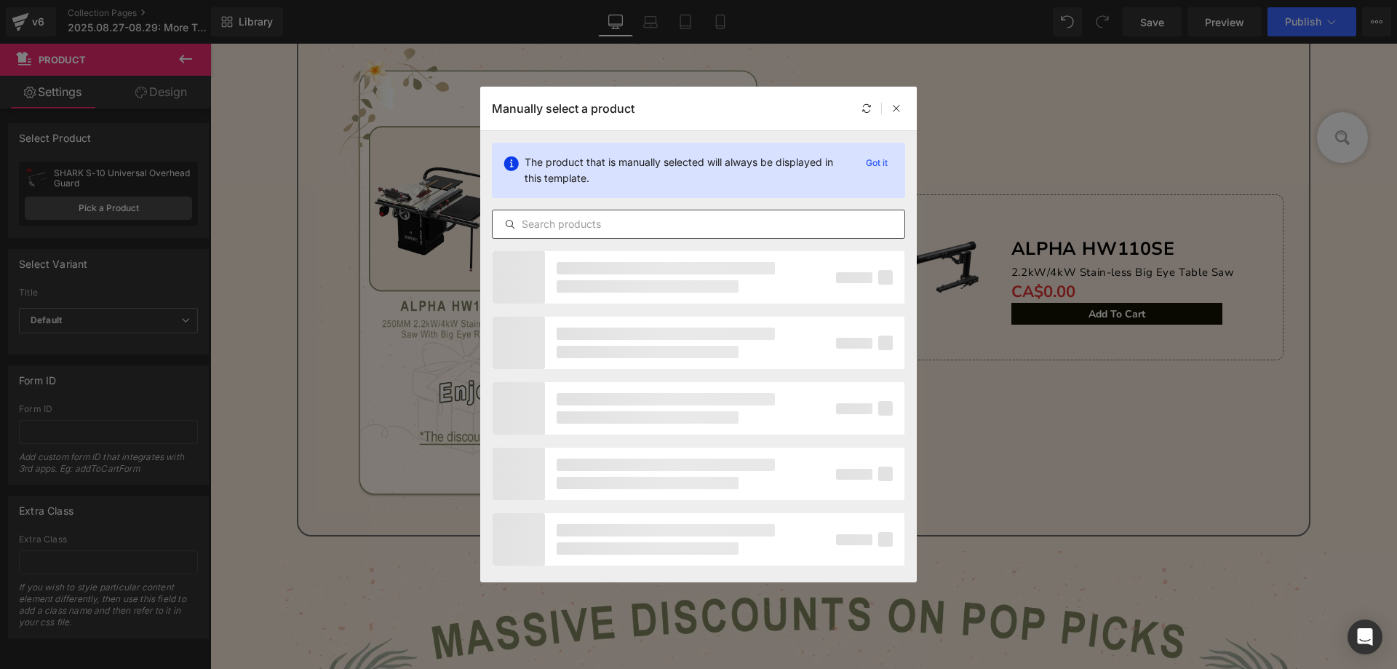
click at [801, 281] on input "text" at bounding box center [933, 281] width 264 height 0
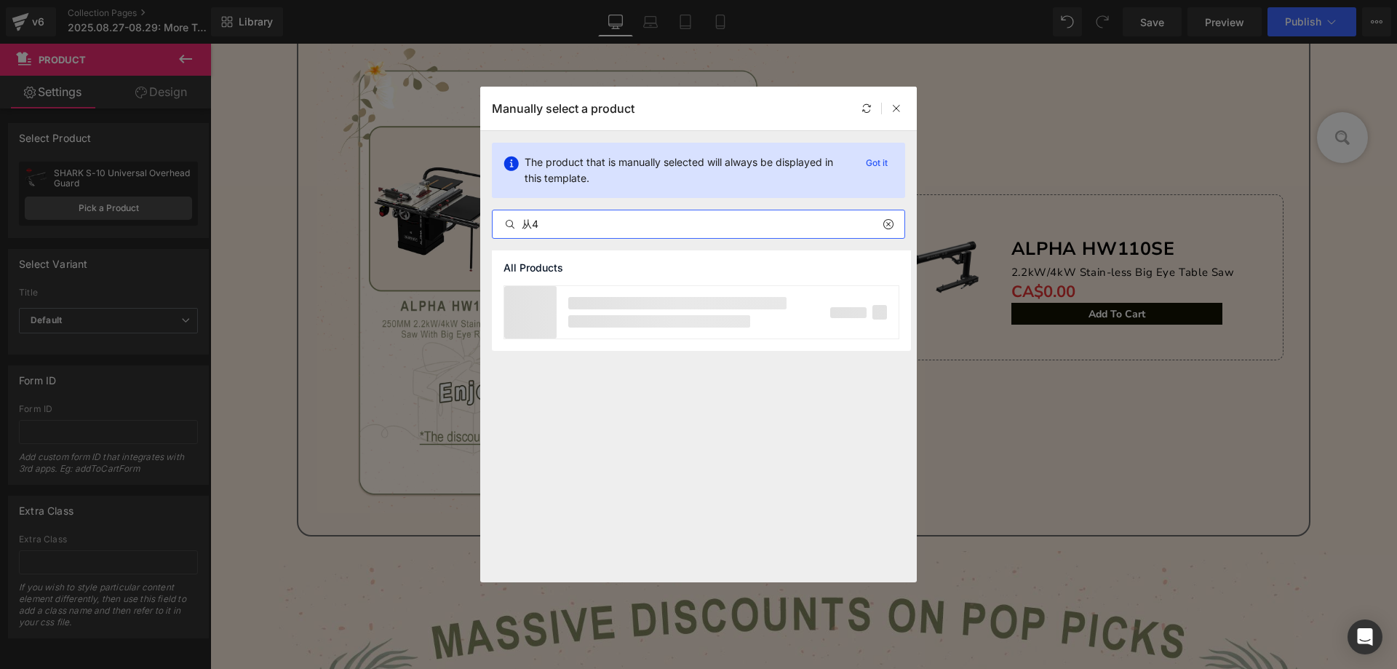
type input "从"
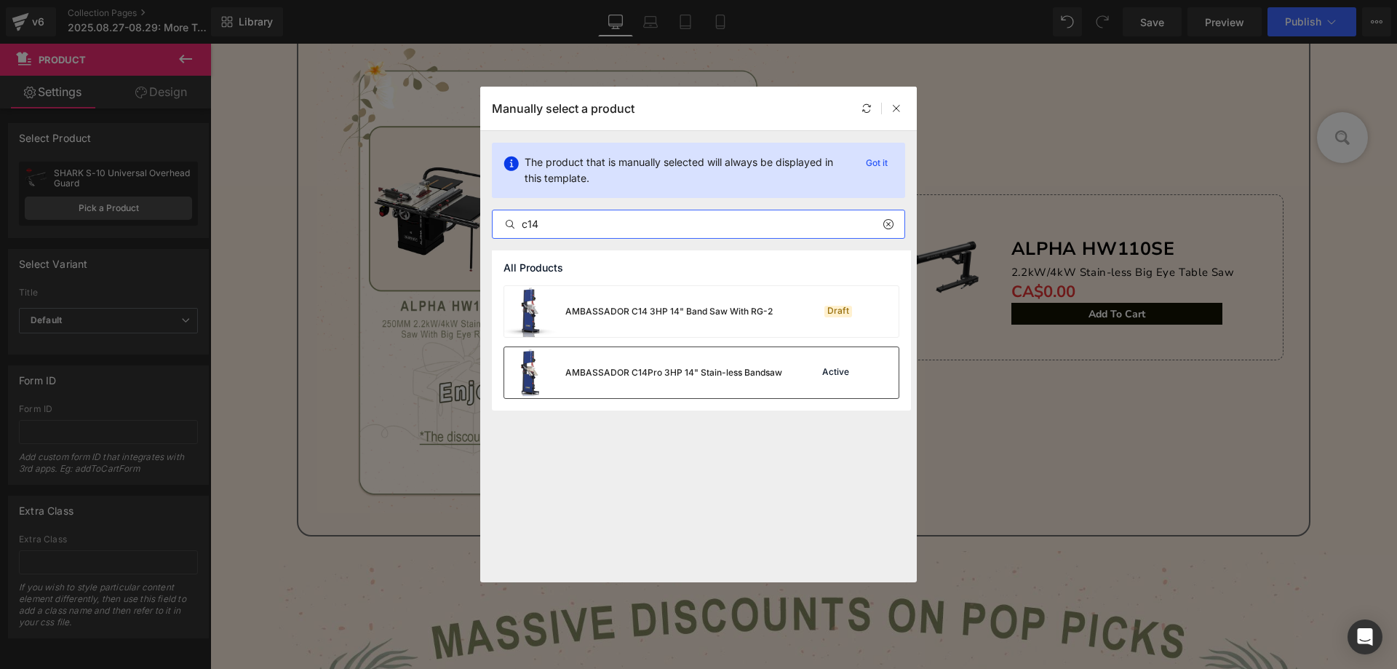
type input "c14"
drag, startPoint x: 672, startPoint y: 380, endPoint x: 468, endPoint y: 335, distance: 209.3
click at [672, 380] on div "AMBASSADOR C14Pro 3HP 14" Stain-less Bandsaw" at bounding box center [643, 372] width 278 height 51
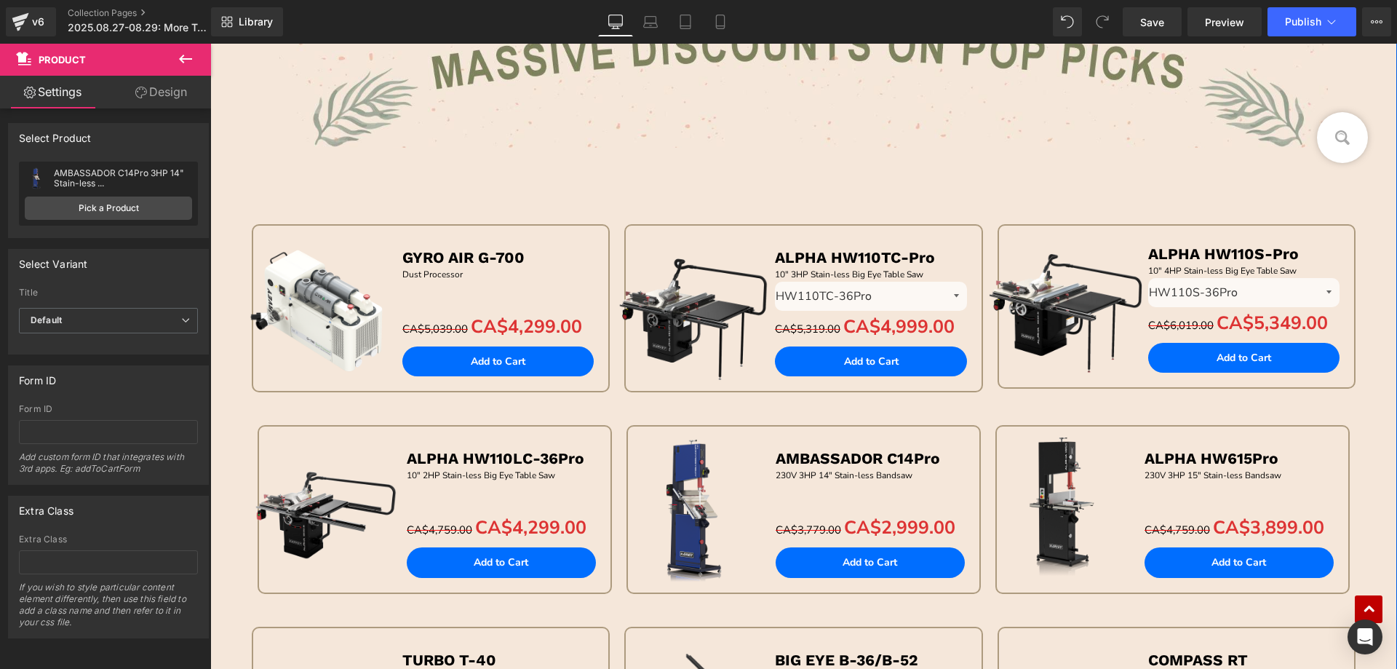
scroll to position [1195, 0]
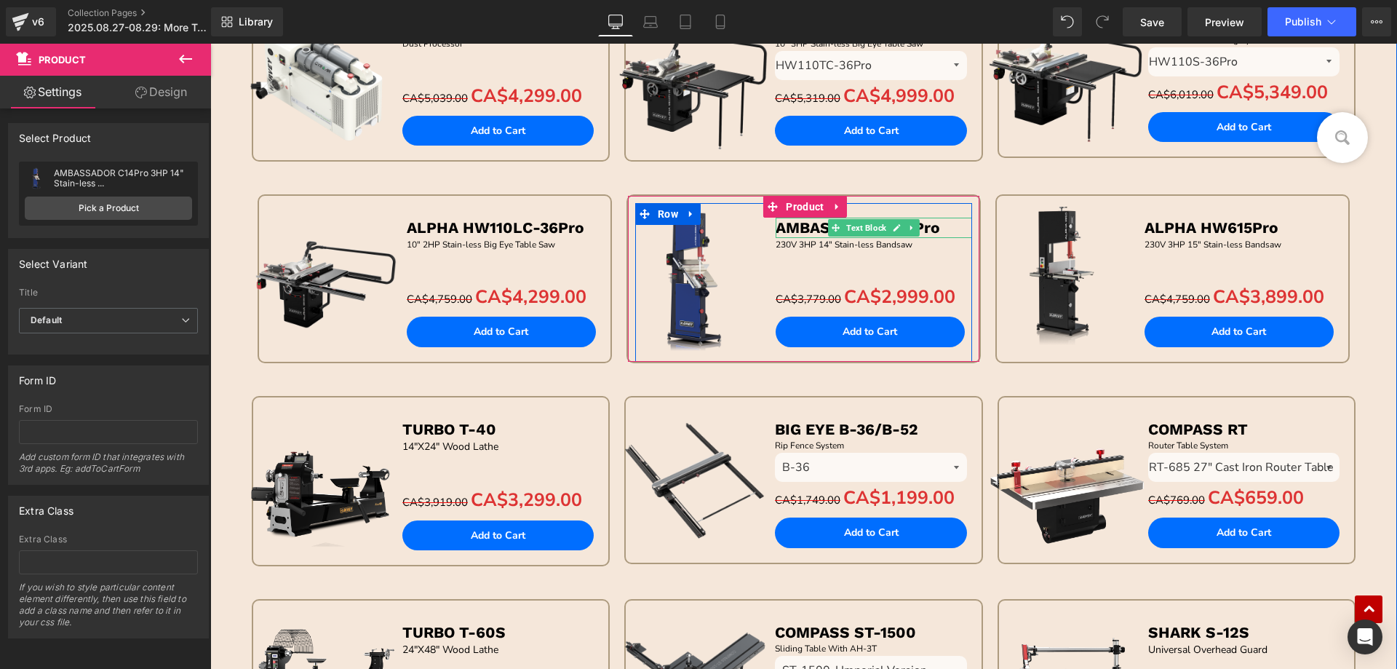
click at [788, 225] on b "AMBASSADOR C14Pro" at bounding box center [858, 227] width 164 height 18
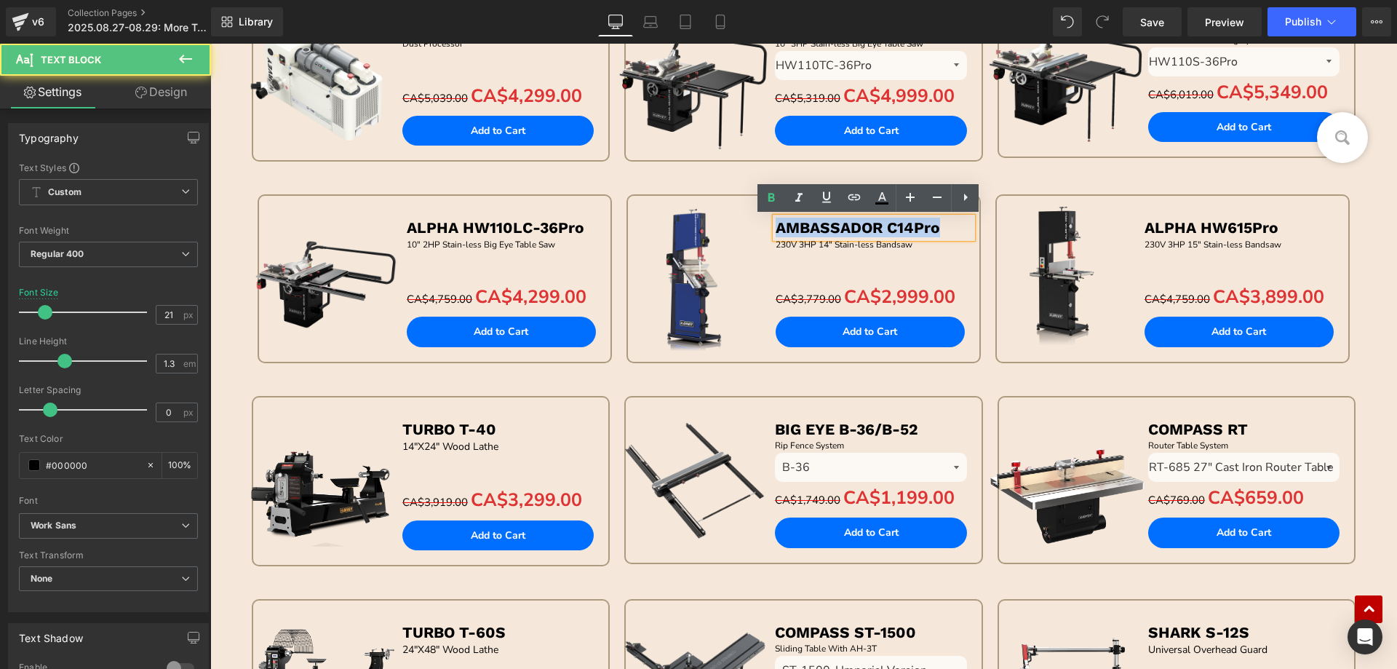
drag, startPoint x: 773, startPoint y: 226, endPoint x: 948, endPoint y: 226, distance: 175.3
click at [948, 226] on p "AMBASSADOR C14Pro" at bounding box center [874, 228] width 196 height 20
copy b "AMBASSADOR C14Pro"
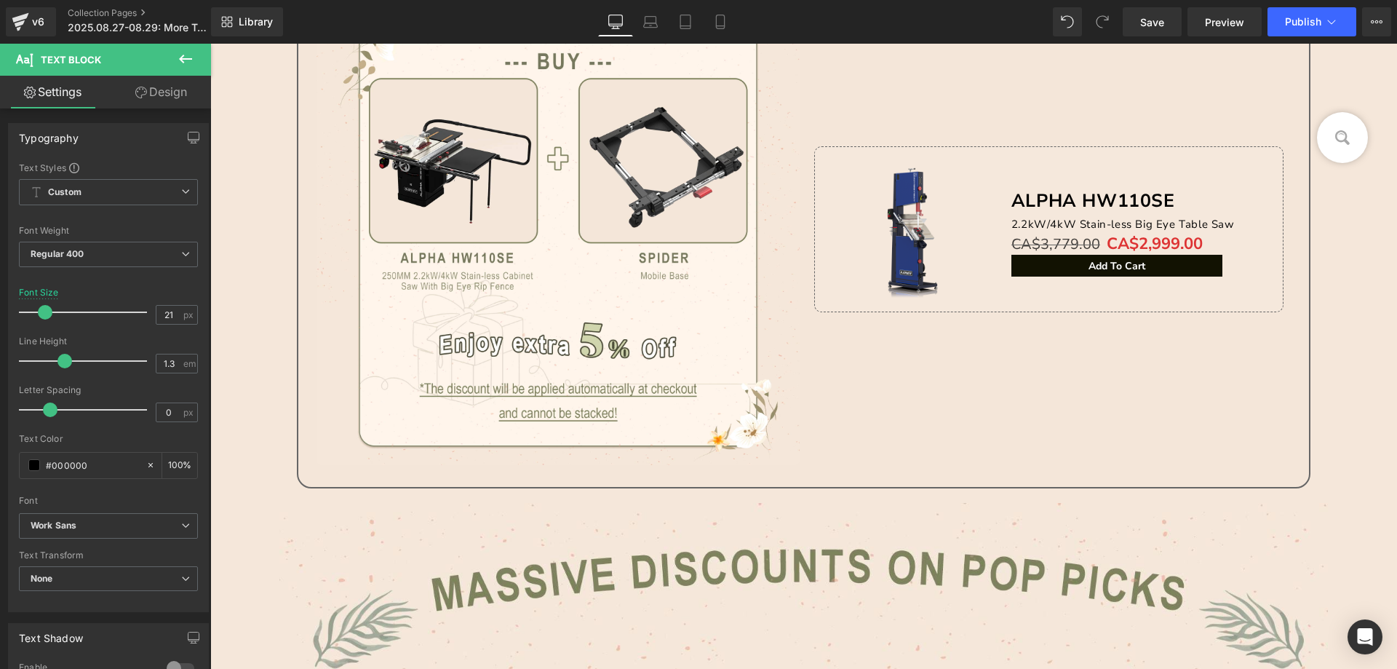
scroll to position [250, 0]
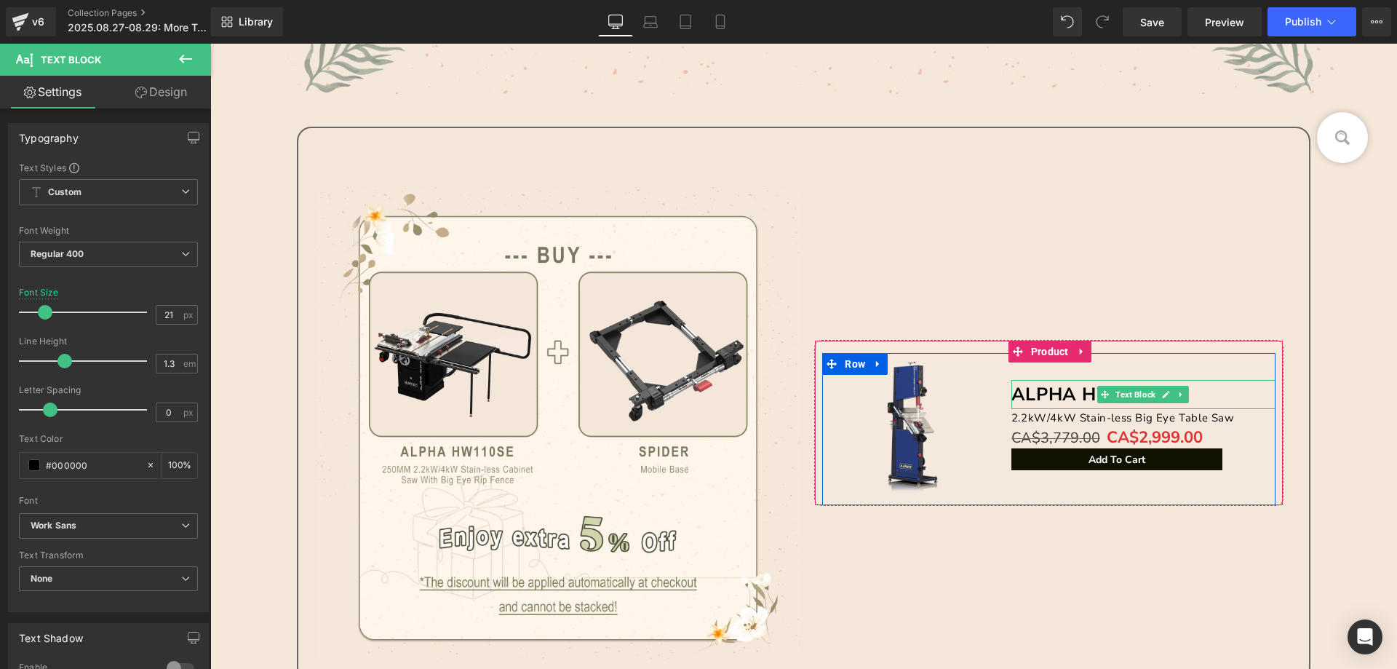
click at [1022, 390] on b "ALPHA HW110SE" at bounding box center [1093, 394] width 164 height 25
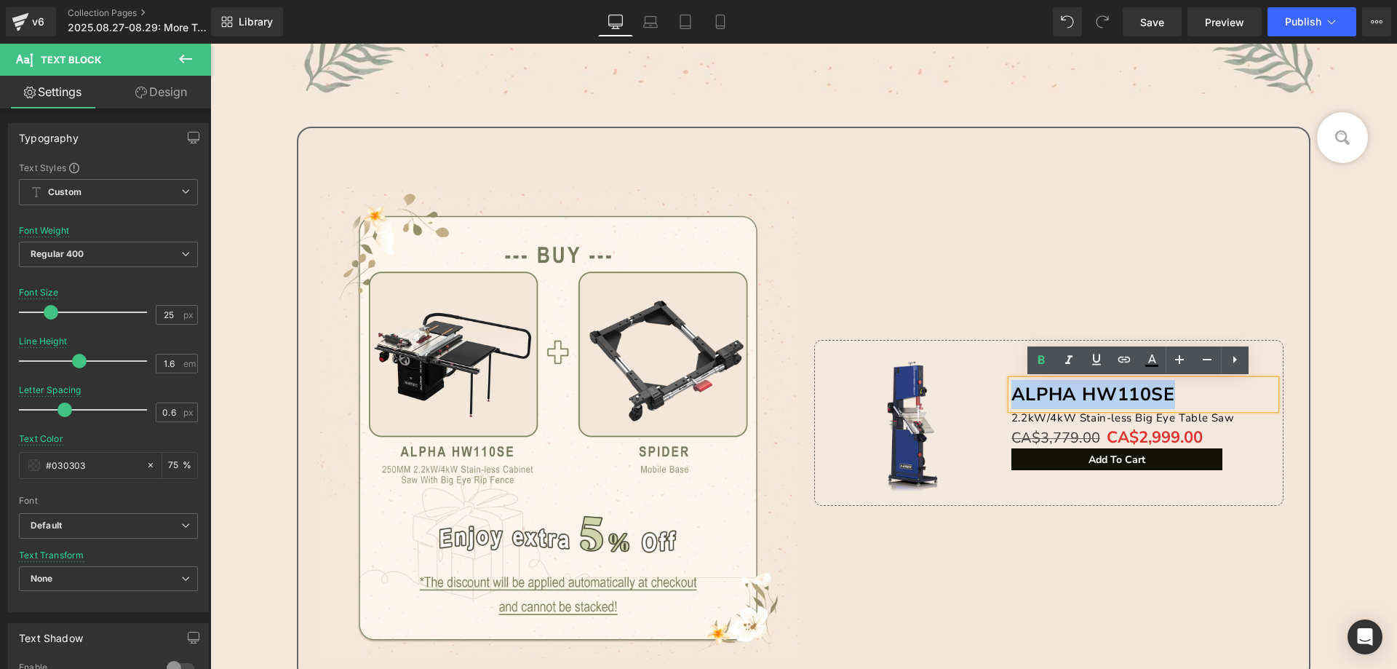
drag, startPoint x: 1010, startPoint y: 393, endPoint x: 1178, endPoint y: 401, distance: 168.2
click at [1178, 401] on p "ALPHA HW110SE" at bounding box center [1143, 394] width 264 height 29
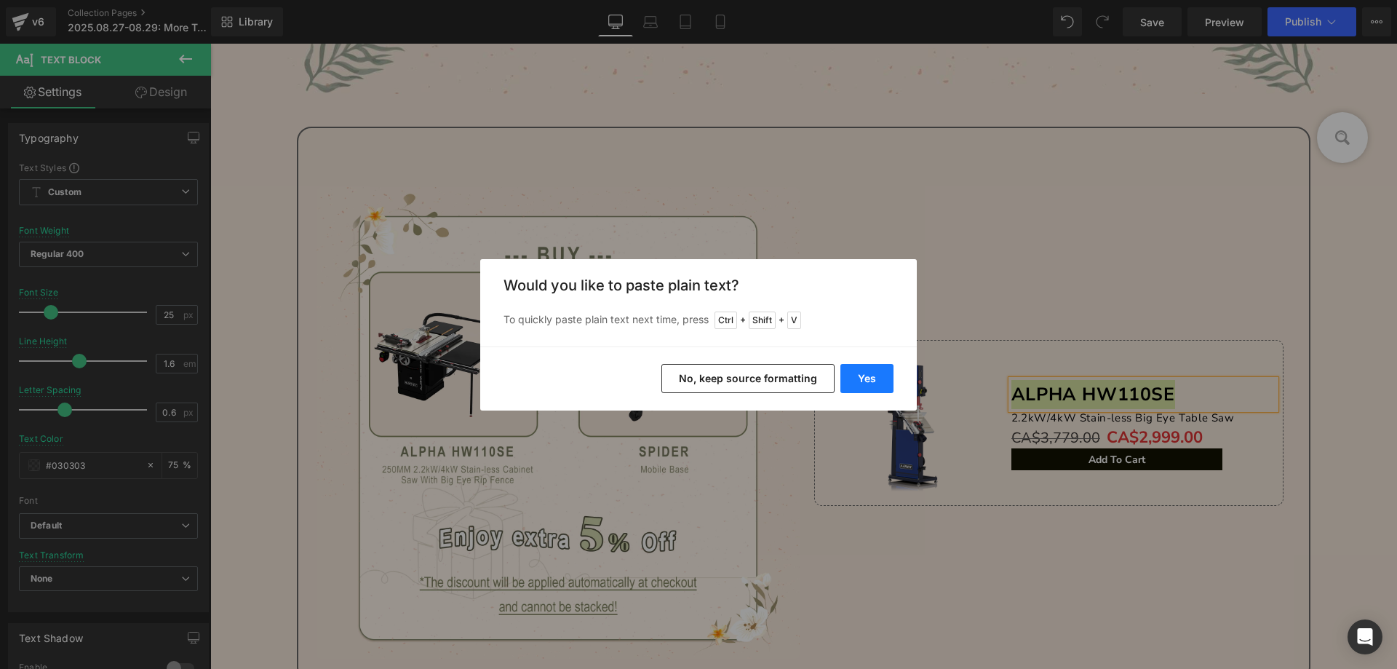
drag, startPoint x: 884, startPoint y: 372, endPoint x: 673, endPoint y: 329, distance: 215.4
click at [884, 372] on button "Yes" at bounding box center [866, 378] width 53 height 29
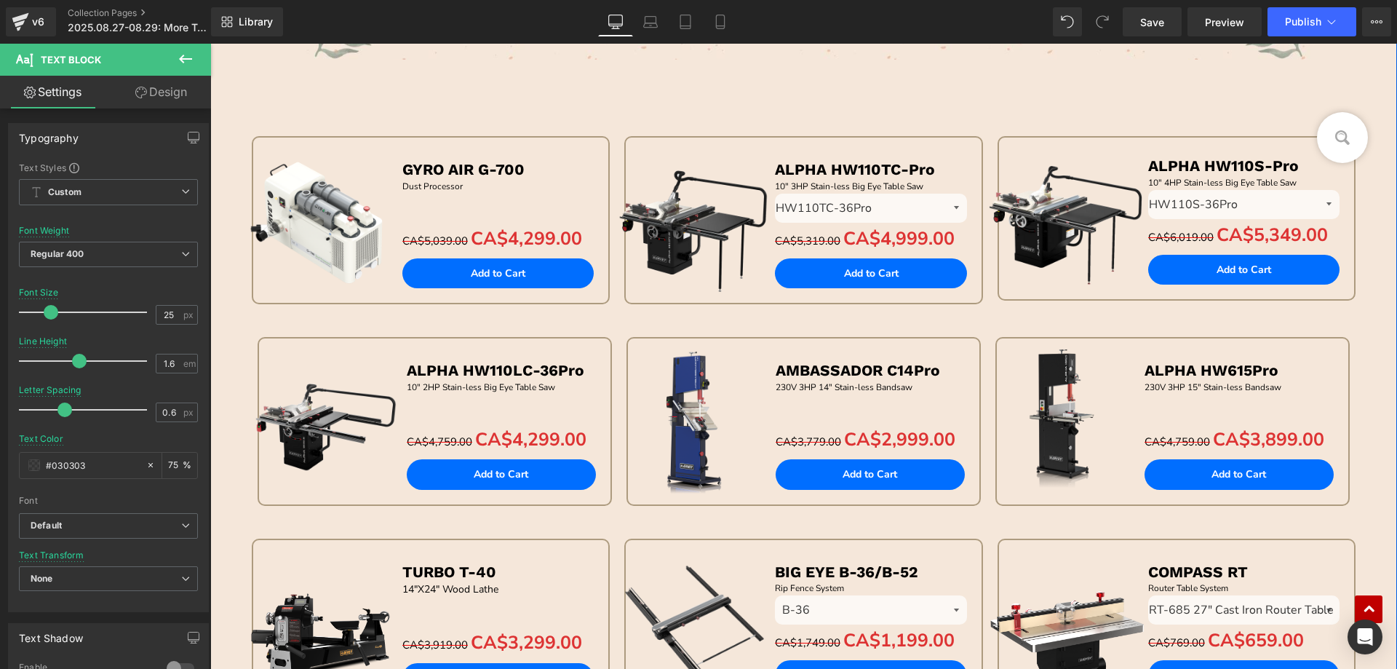
scroll to position [1050, 0]
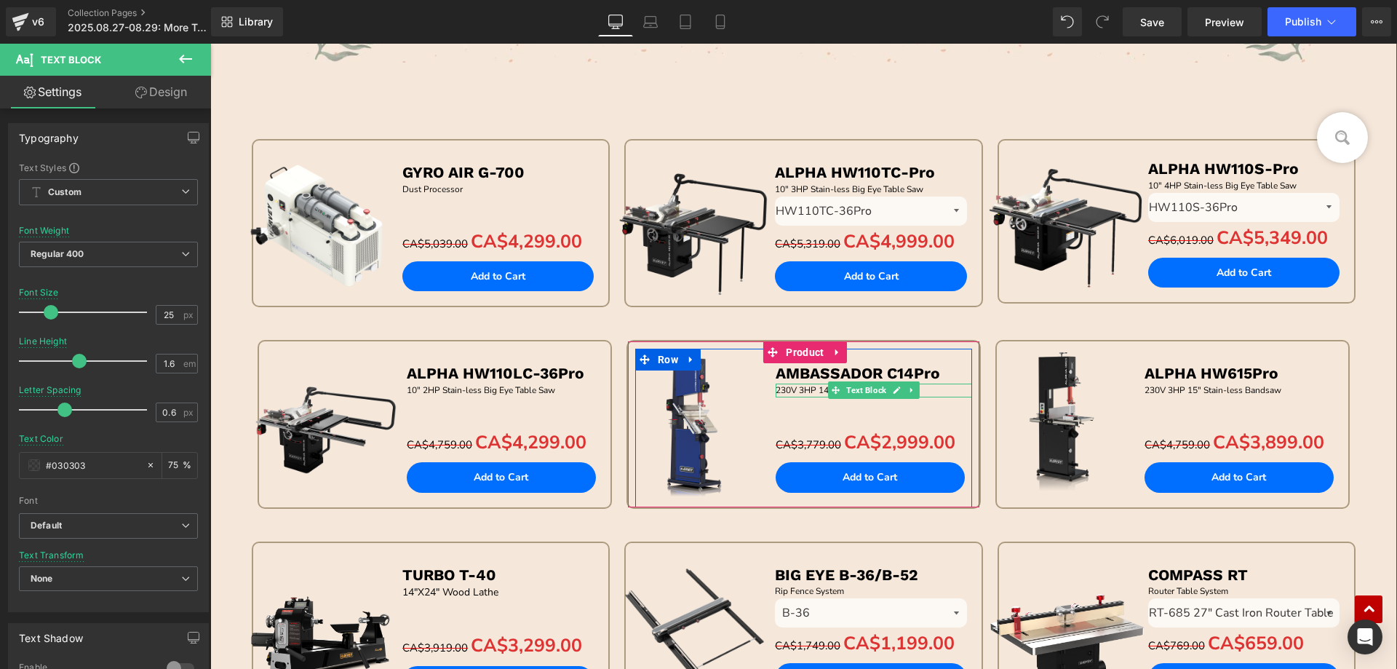
click at [779, 390] on p "230V 3HP 14" Stain-less Bandsaw" at bounding box center [874, 390] width 196 height 14
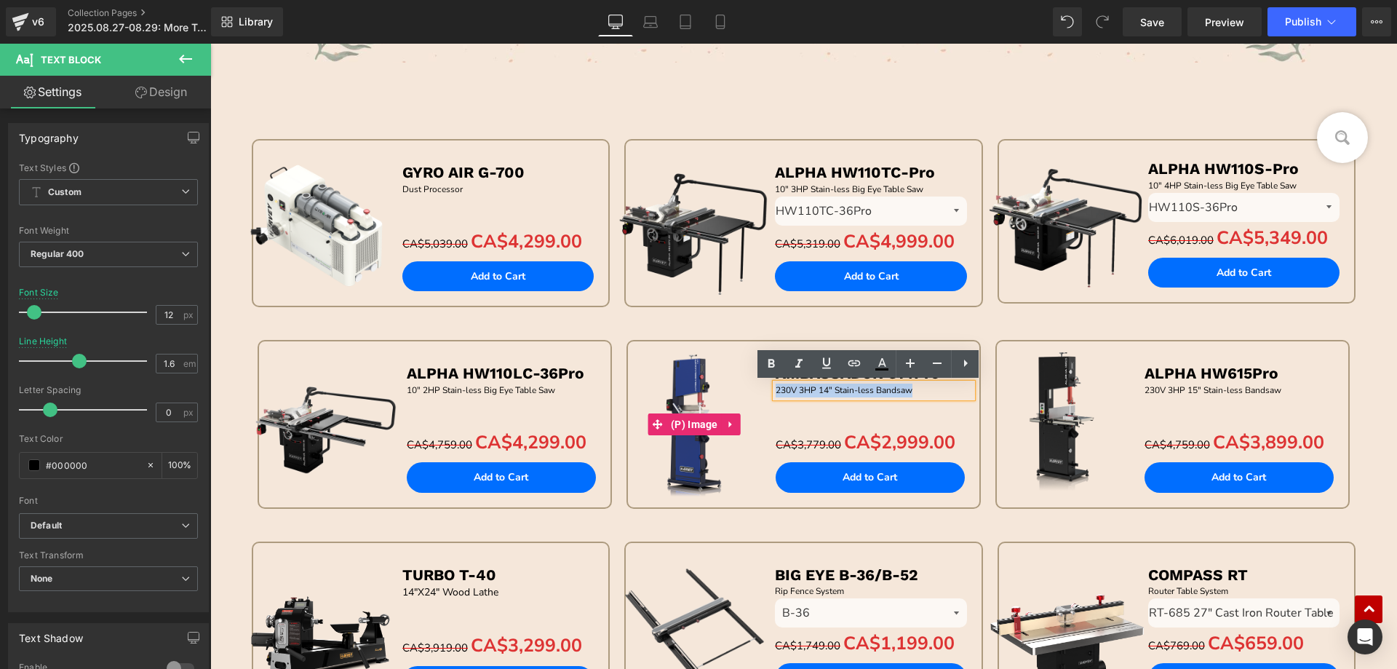
drag, startPoint x: 769, startPoint y: 387, endPoint x: 746, endPoint y: 388, distance: 22.6
click at [746, 388] on div "Sale Off (P) Image AMBASSADOR C14Pro Text Block 230V 3HP 14" Stain-less Bandsaw…" at bounding box center [803, 427] width 337 height 158
copy p "230V 3HP 14" Stain-less Bandsaw"
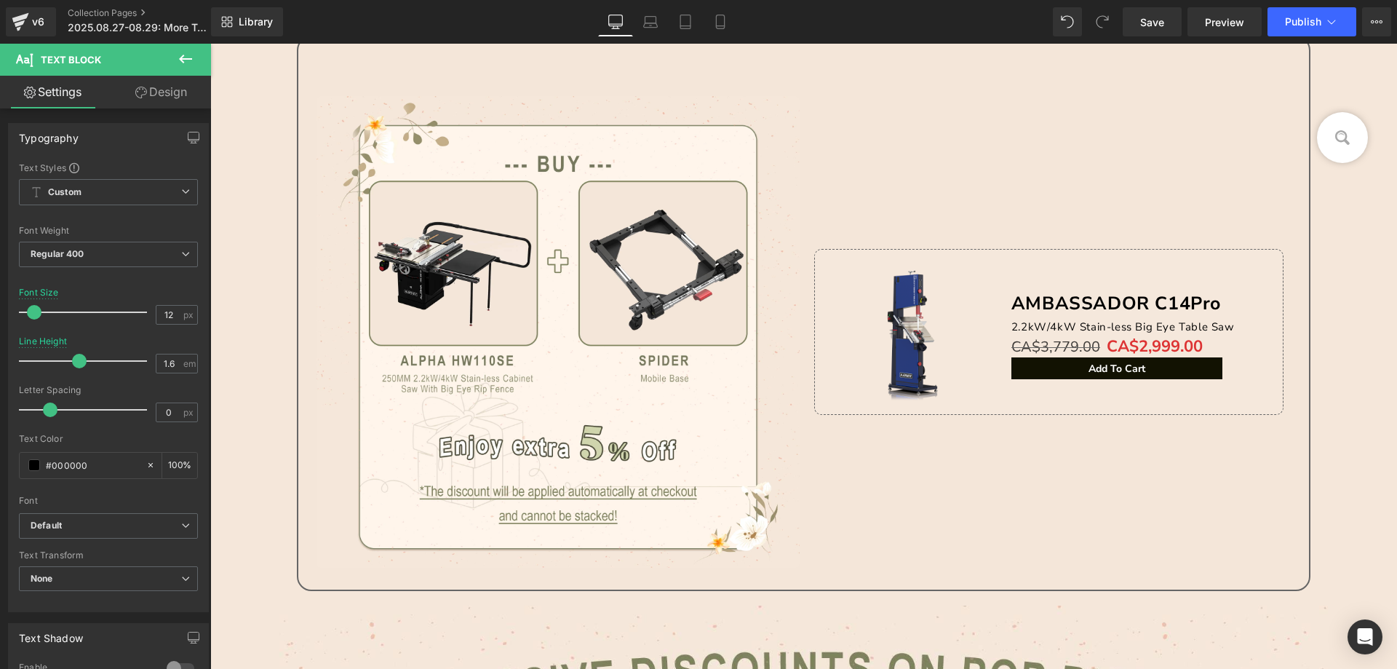
scroll to position [322, 0]
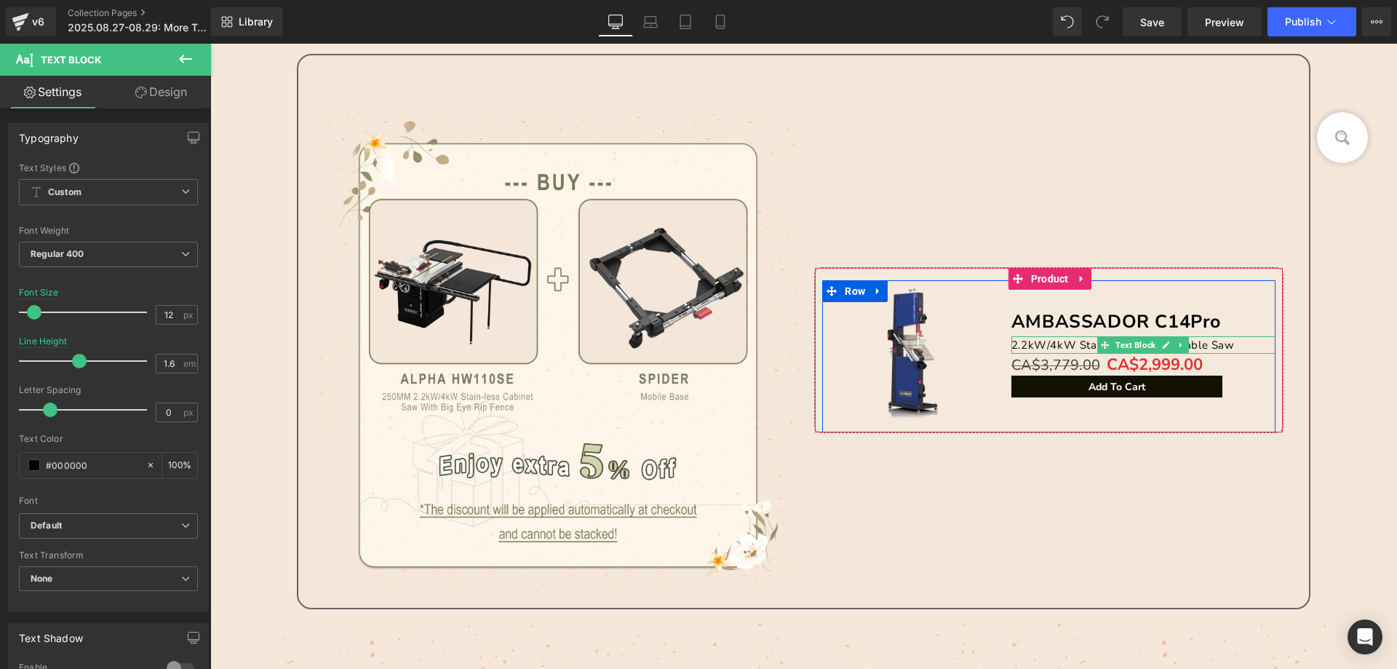
click at [1023, 343] on span "2.2kW/4kW Stain-less Big Eye Table Saw" at bounding box center [1122, 345] width 223 height 15
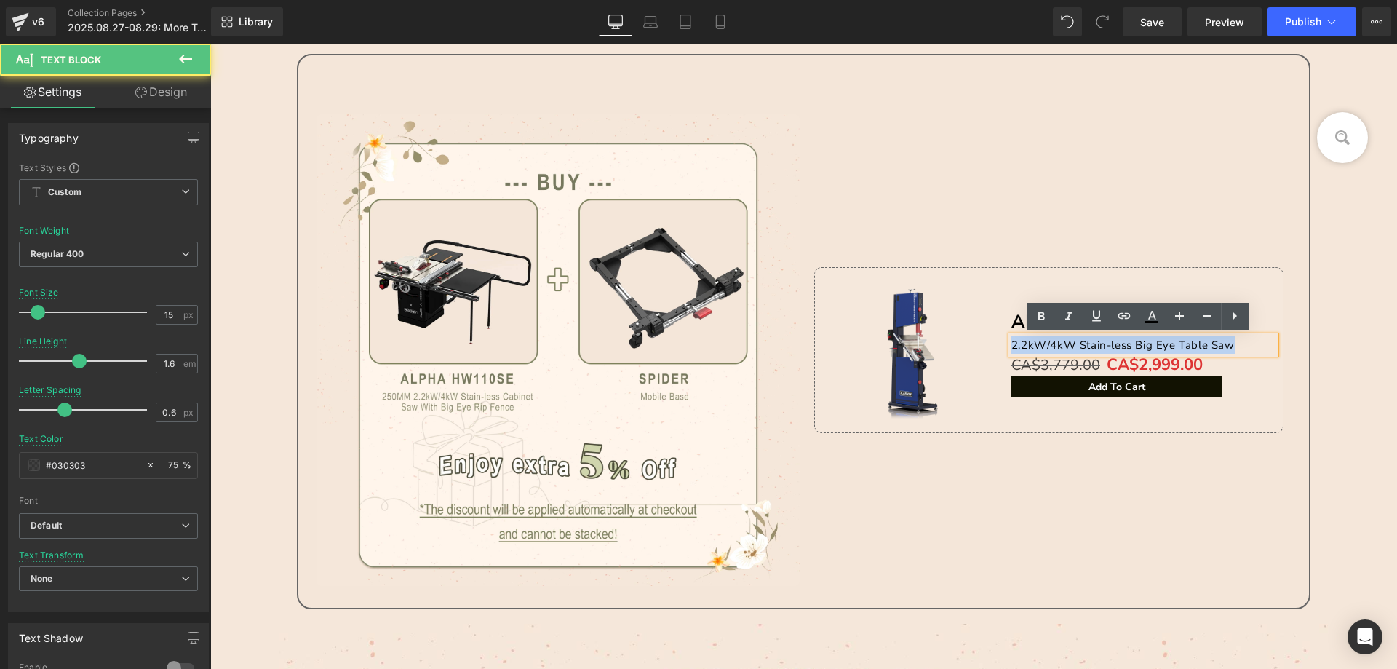
drag, startPoint x: 1006, startPoint y: 340, endPoint x: 1240, endPoint y: 348, distance: 233.7
click at [1240, 348] on p "2.2kW/4kW Stain-less Big Eye Table Saw" at bounding box center [1143, 344] width 264 height 17
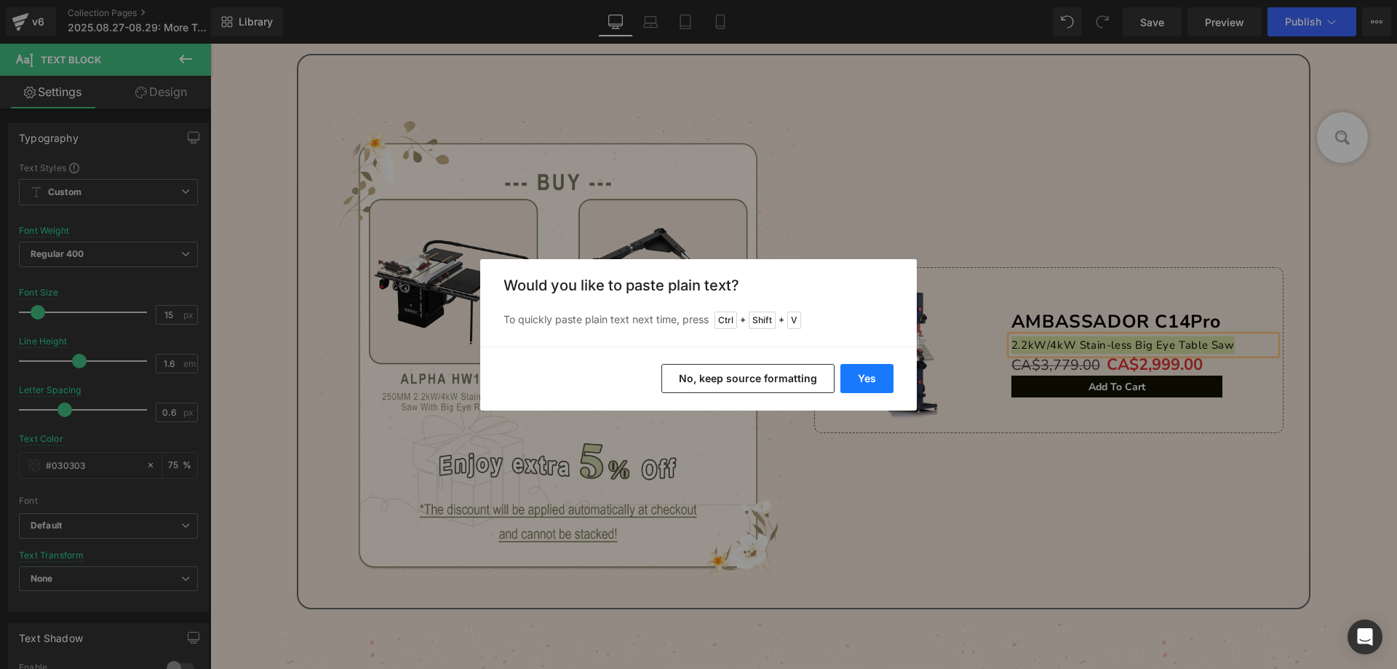
click at [864, 372] on button "Yes" at bounding box center [866, 378] width 53 height 29
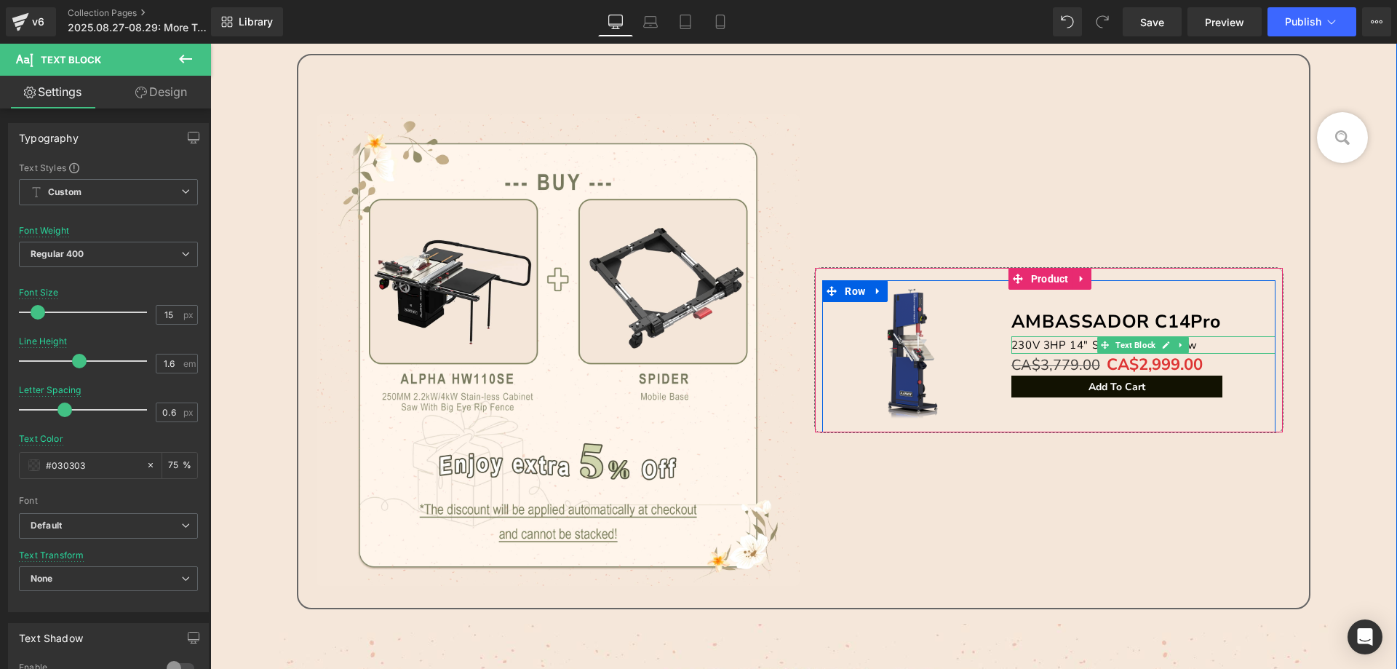
click at [1219, 345] on p "230V 3HP 14" Stain-less Bandsaw" at bounding box center [1143, 344] width 264 height 17
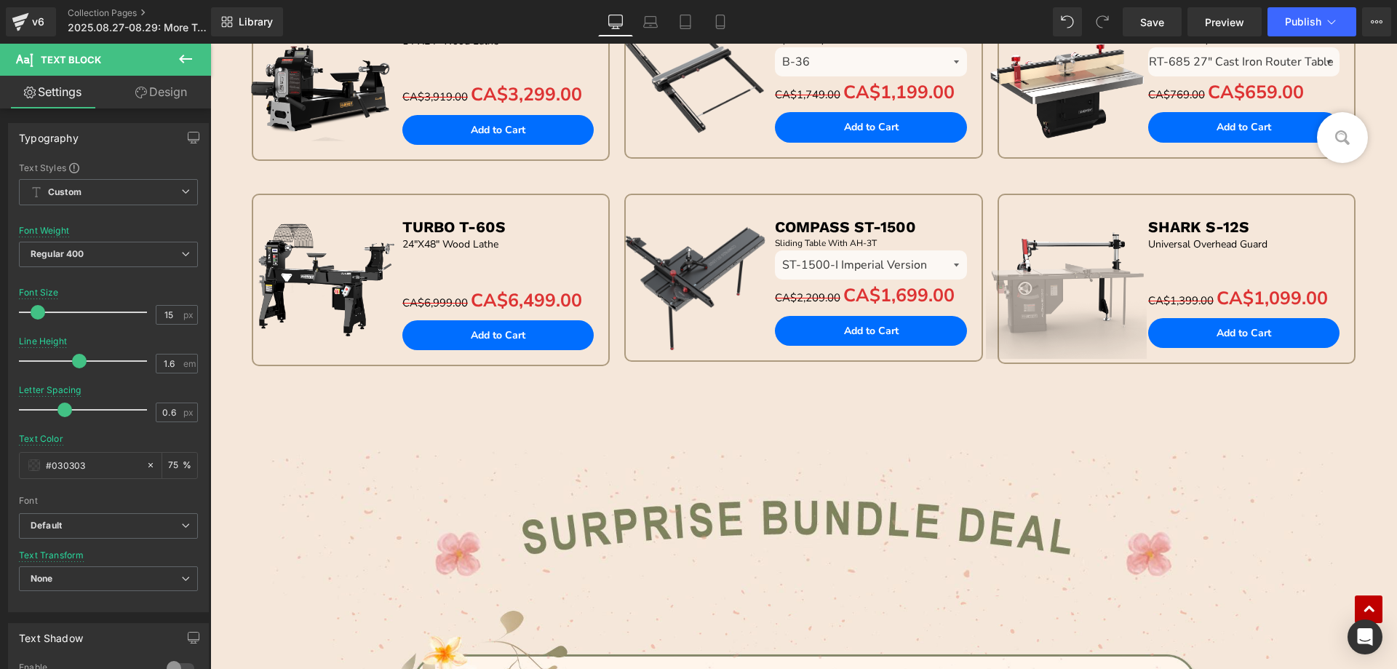
scroll to position [1892, 0]
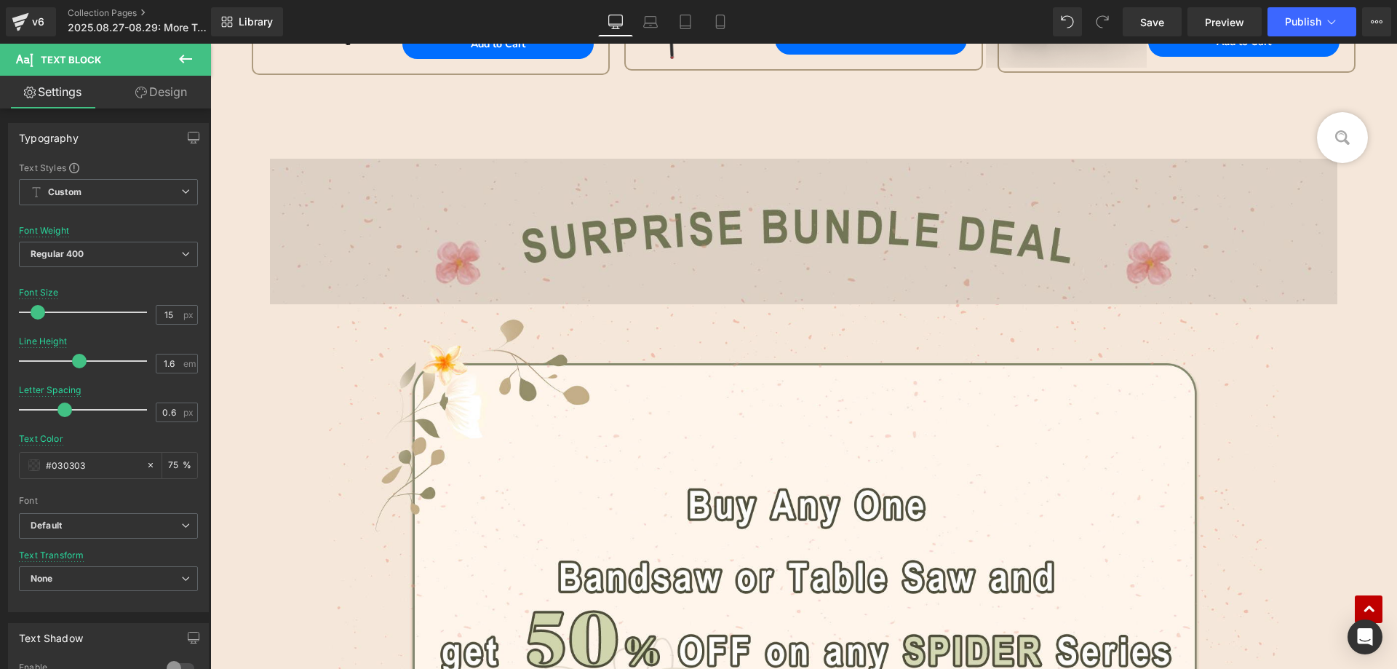
drag, startPoint x: 736, startPoint y: 215, endPoint x: 749, endPoint y: 219, distance: 13.6
click at [738, 216] on img at bounding box center [804, 232] width 1068 height 146
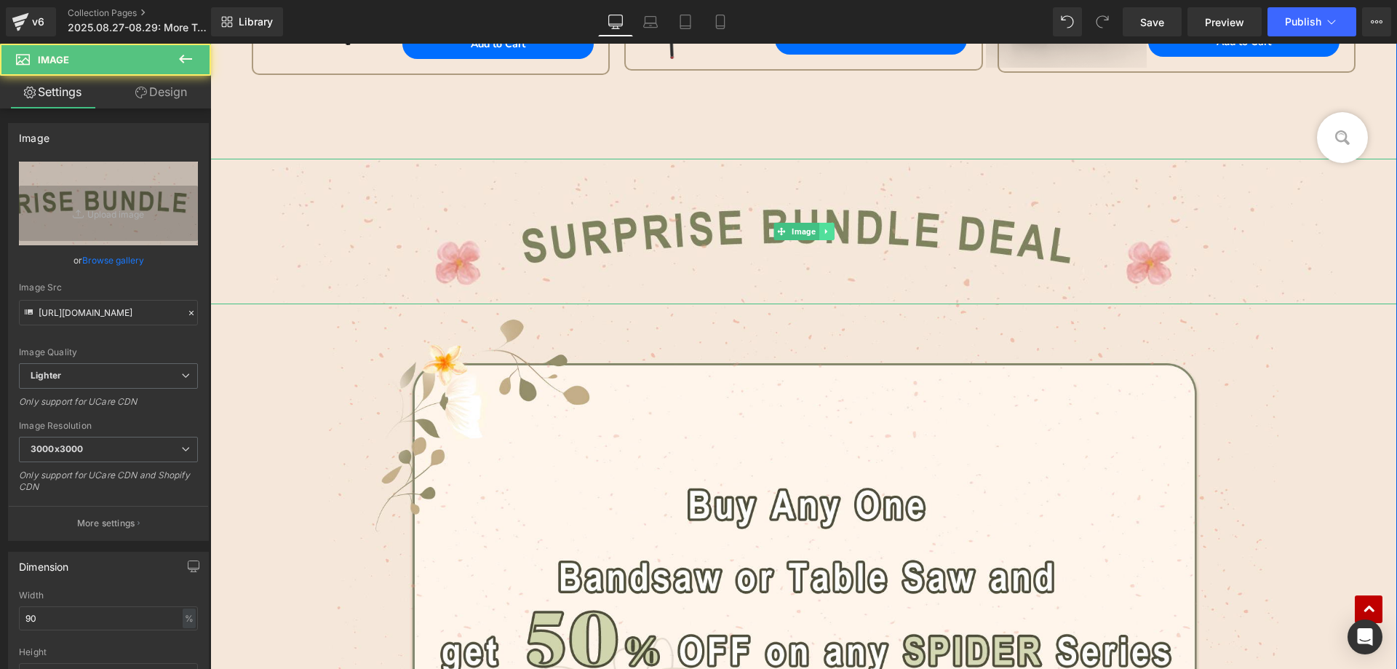
click at [823, 233] on icon at bounding box center [826, 231] width 8 height 9
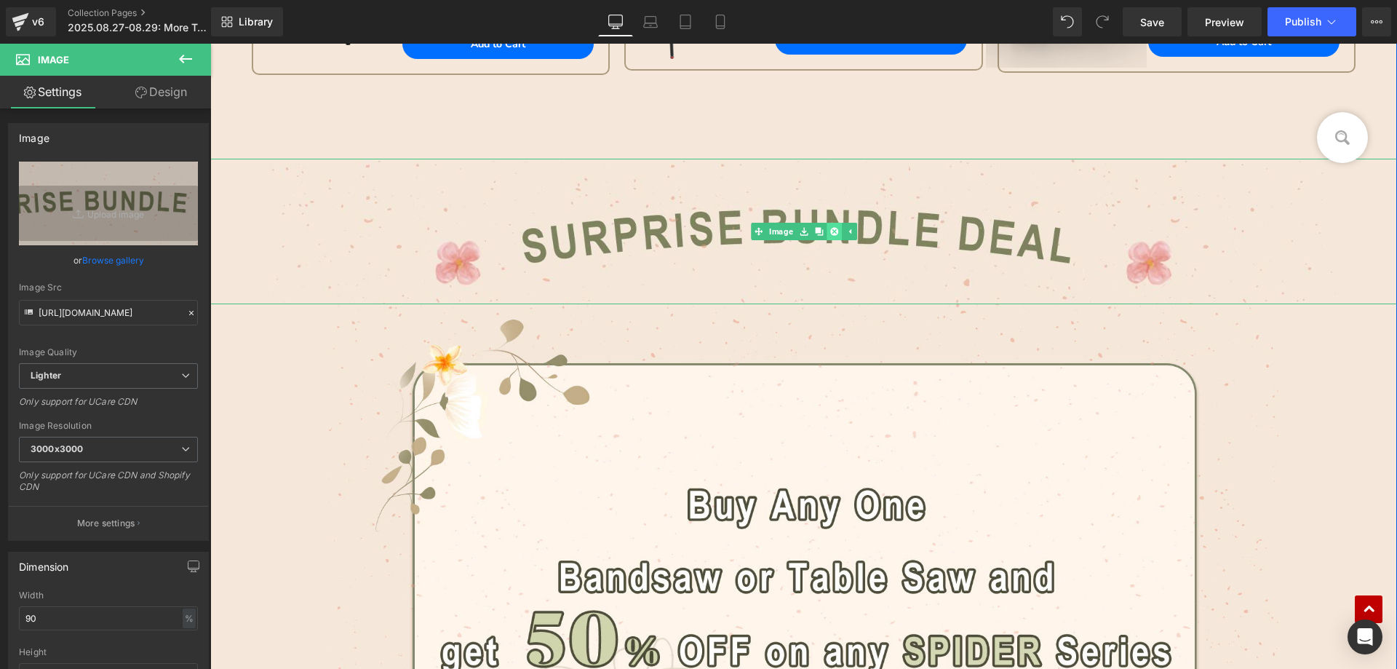
click at [829, 232] on icon at bounding box center [833, 231] width 8 height 8
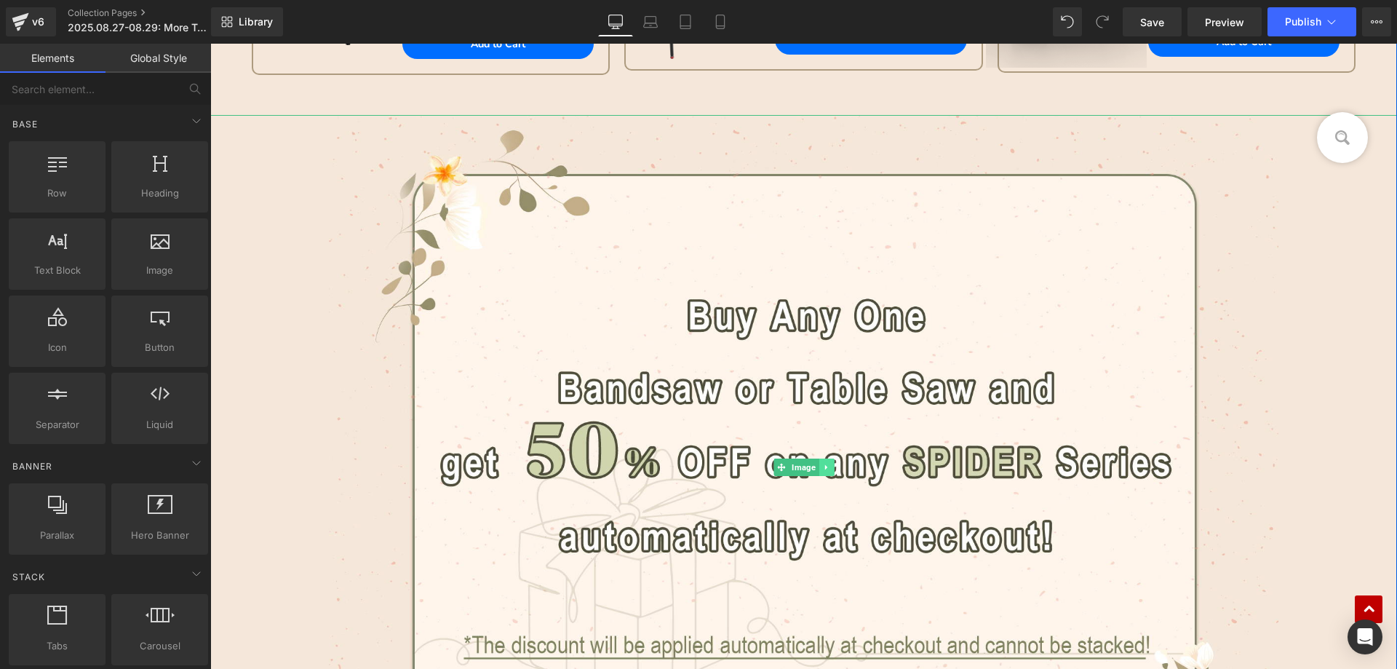
click at [823, 471] on link at bounding box center [825, 466] width 15 height 17
click at [829, 468] on icon at bounding box center [833, 467] width 8 height 9
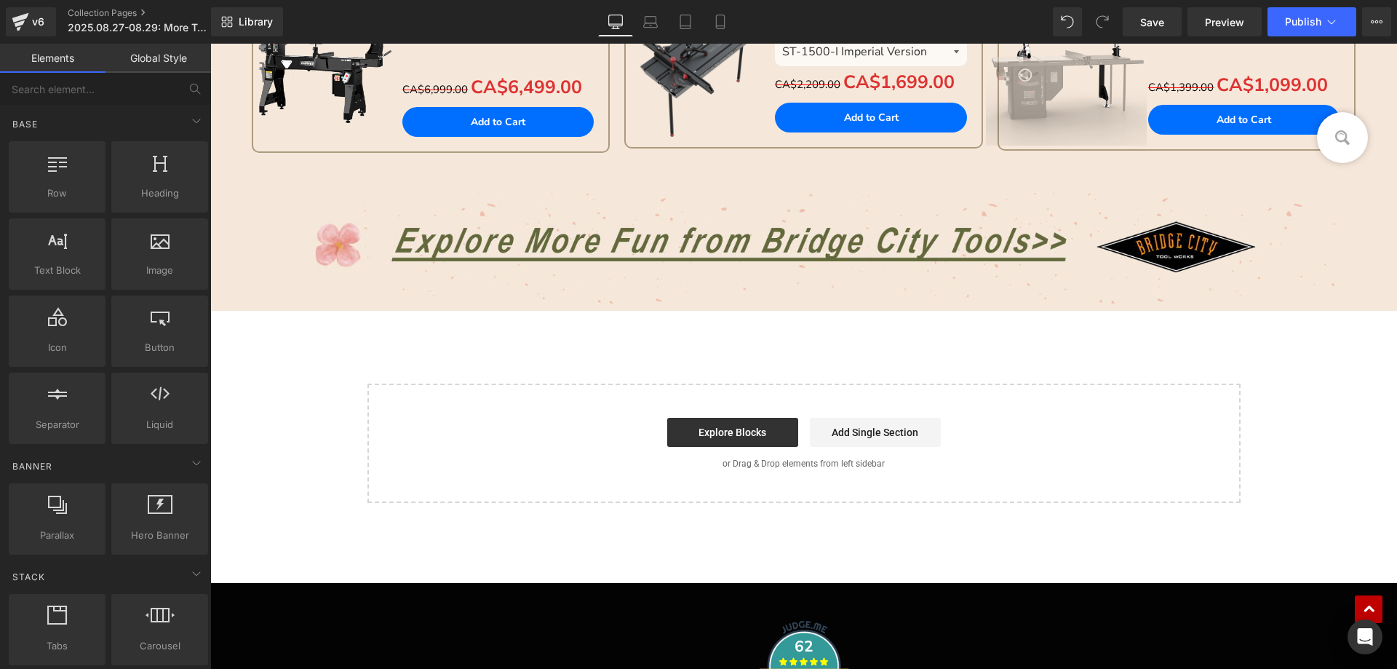
scroll to position [1964, 0]
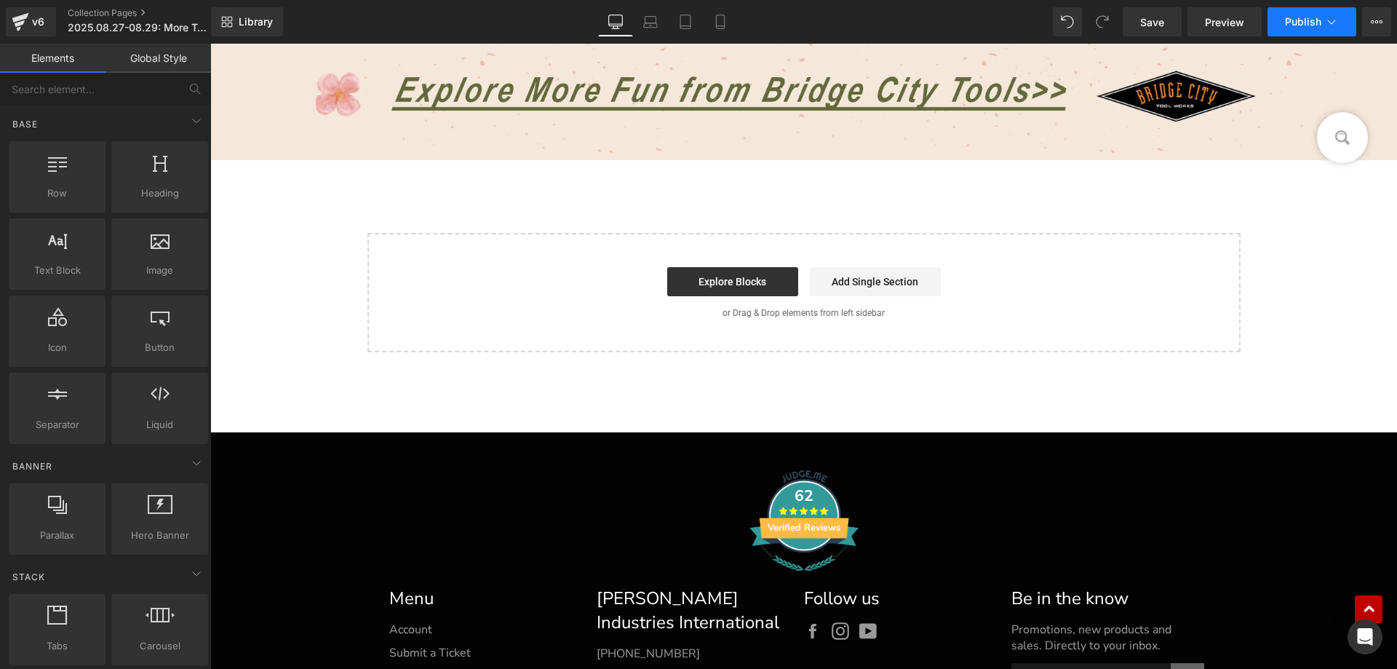
click at [1288, 21] on span "Publish" at bounding box center [1303, 22] width 36 height 12
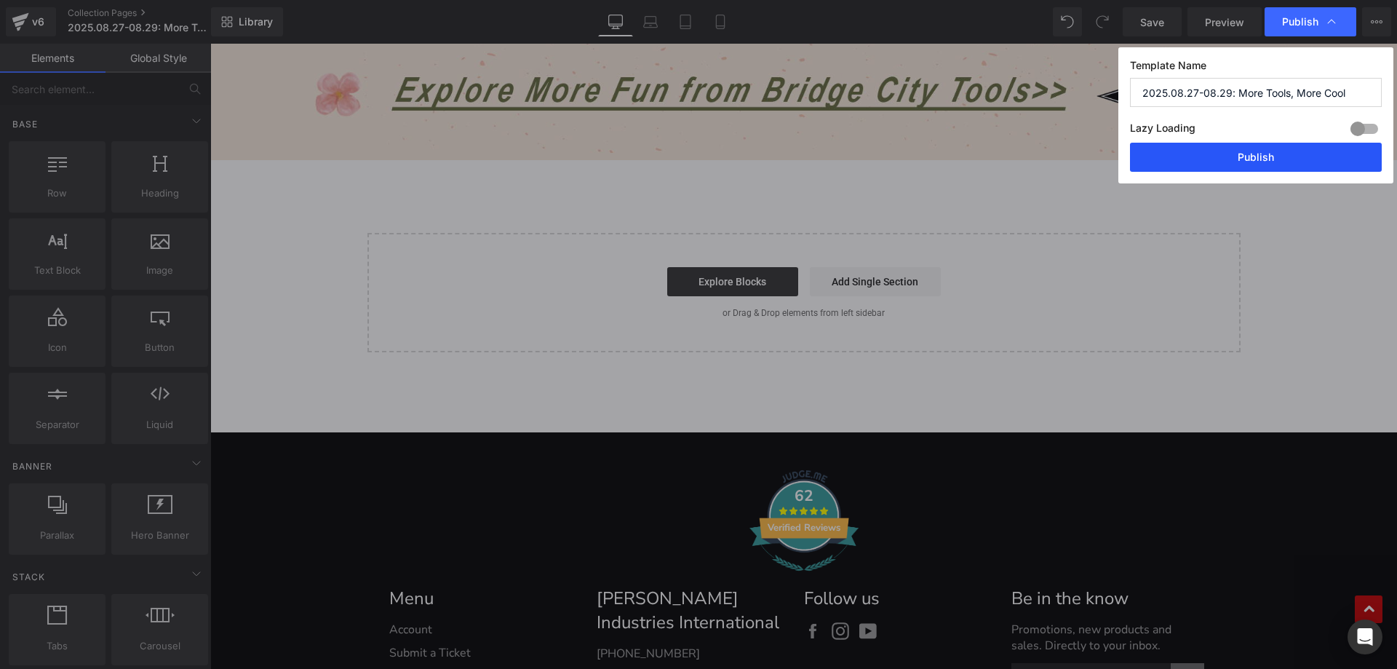
click at [1203, 159] on button "Publish" at bounding box center [1256, 157] width 252 height 29
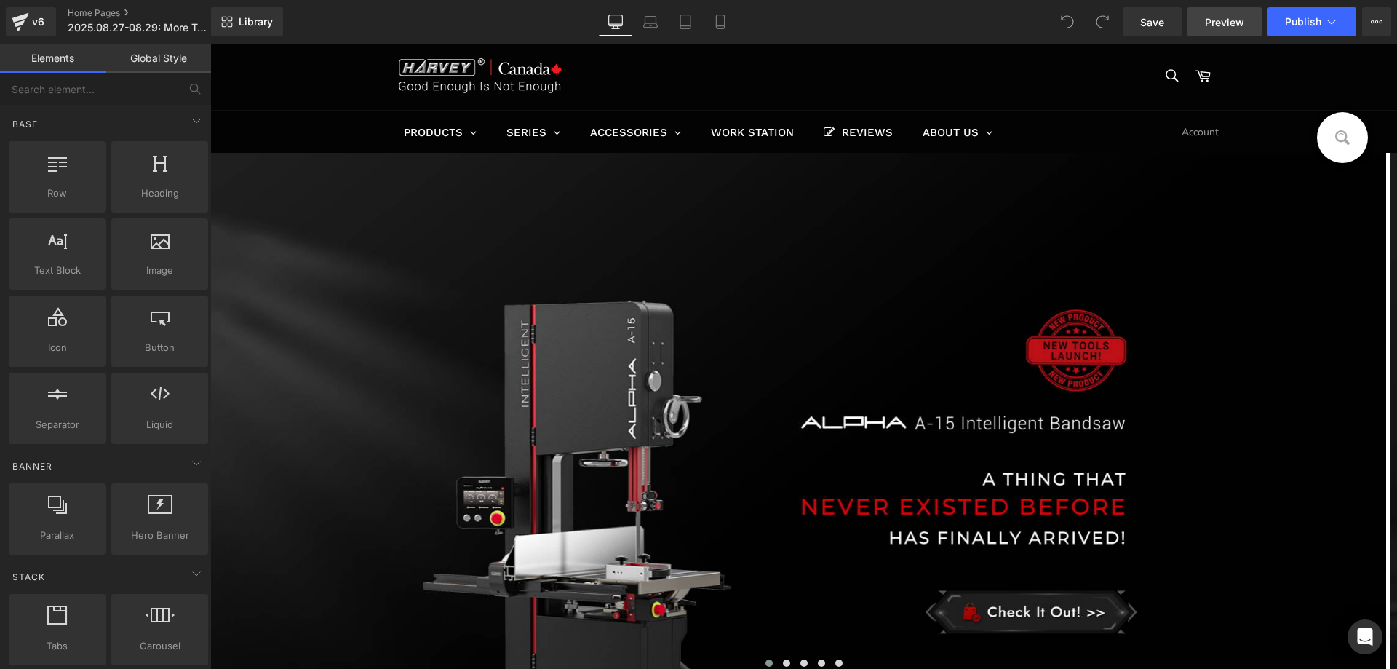
click at [1229, 22] on span "Preview" at bounding box center [1224, 22] width 39 height 15
